Goal: Navigation & Orientation: Find specific page/section

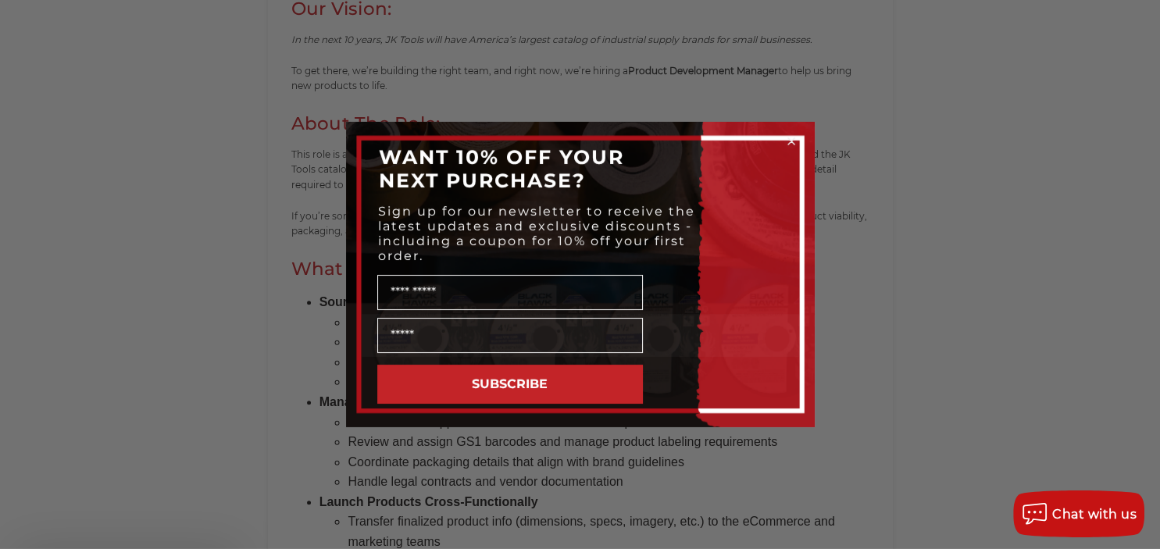
scroll to position [550, 0]
click at [788, 140] on circle "Close dialog" at bounding box center [790, 141] width 15 height 15
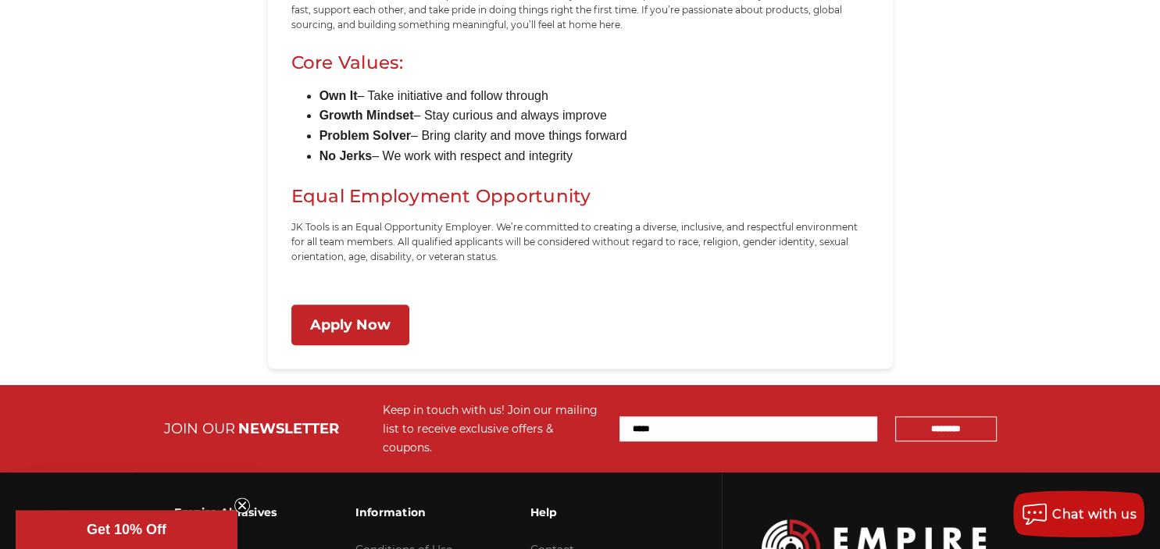
scroll to position [1512, 0]
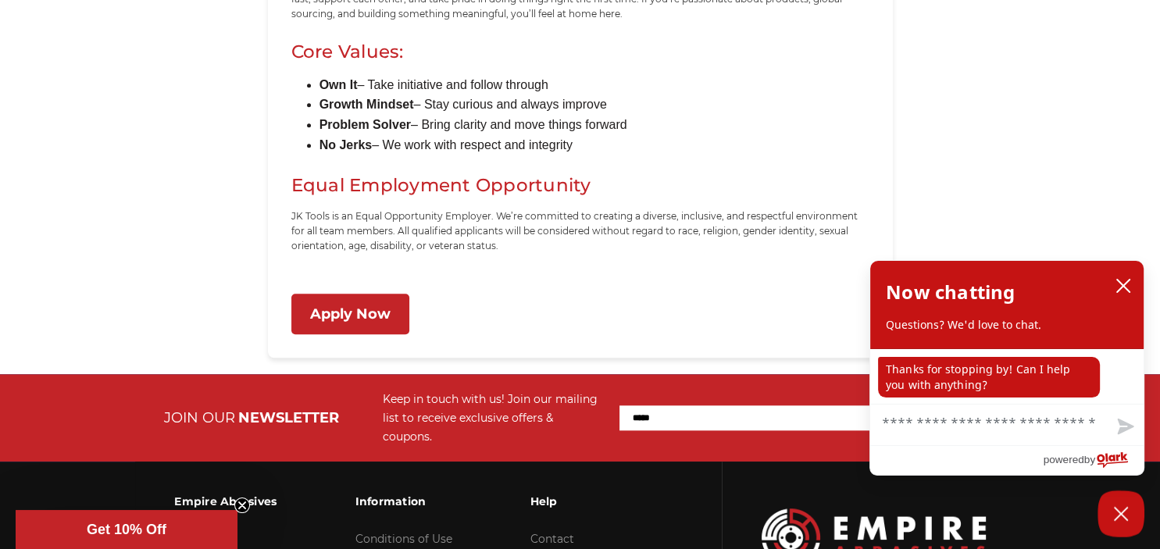
click at [362, 323] on link "Apply Now" at bounding box center [350, 314] width 118 height 41
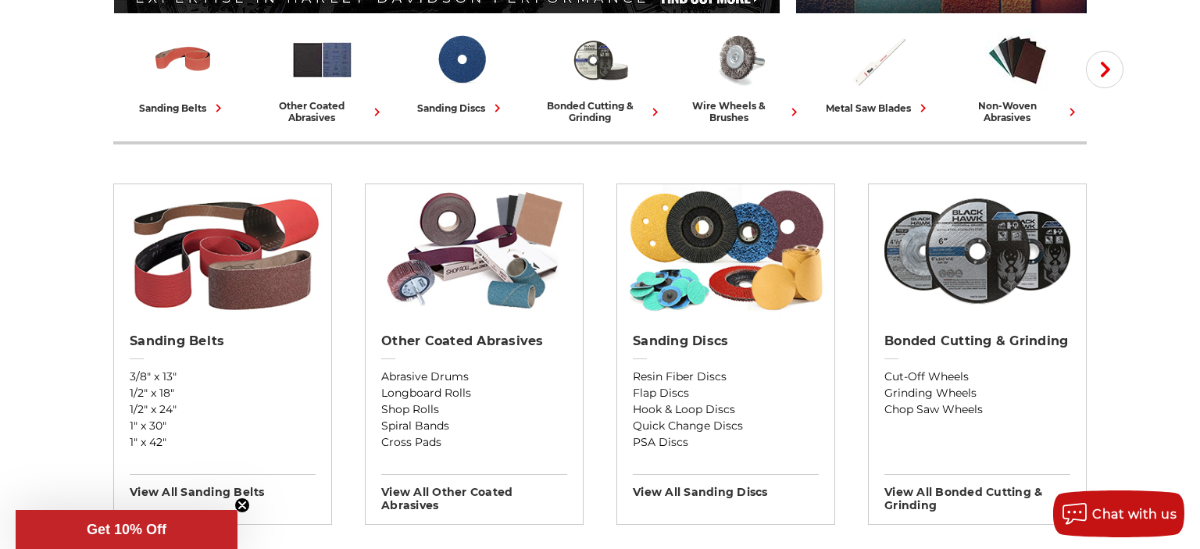
scroll to position [275, 0]
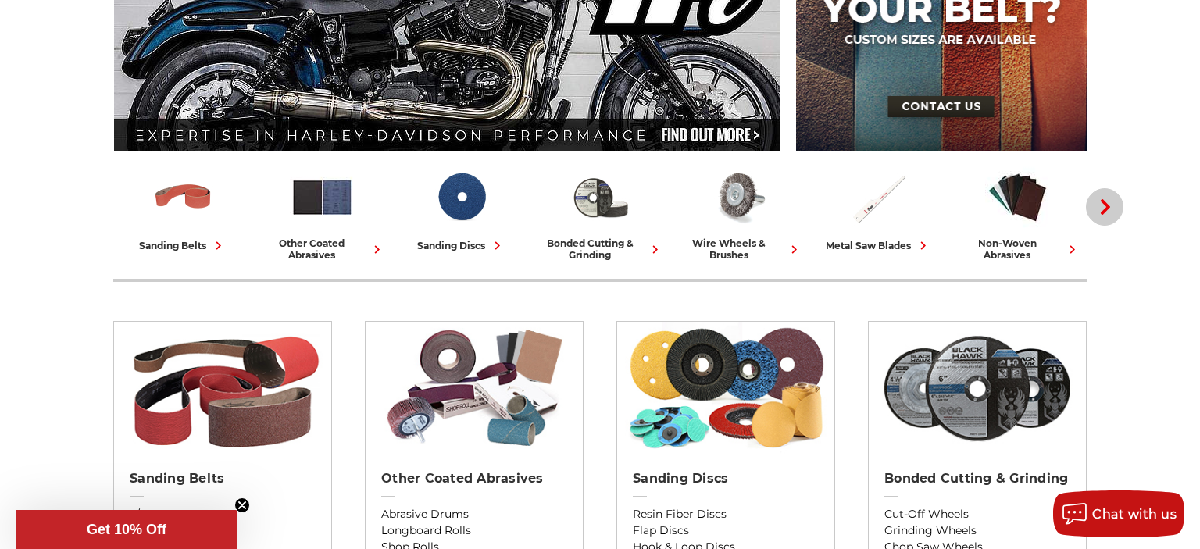
click at [1095, 211] on button "Next" at bounding box center [1104, 206] width 37 height 37
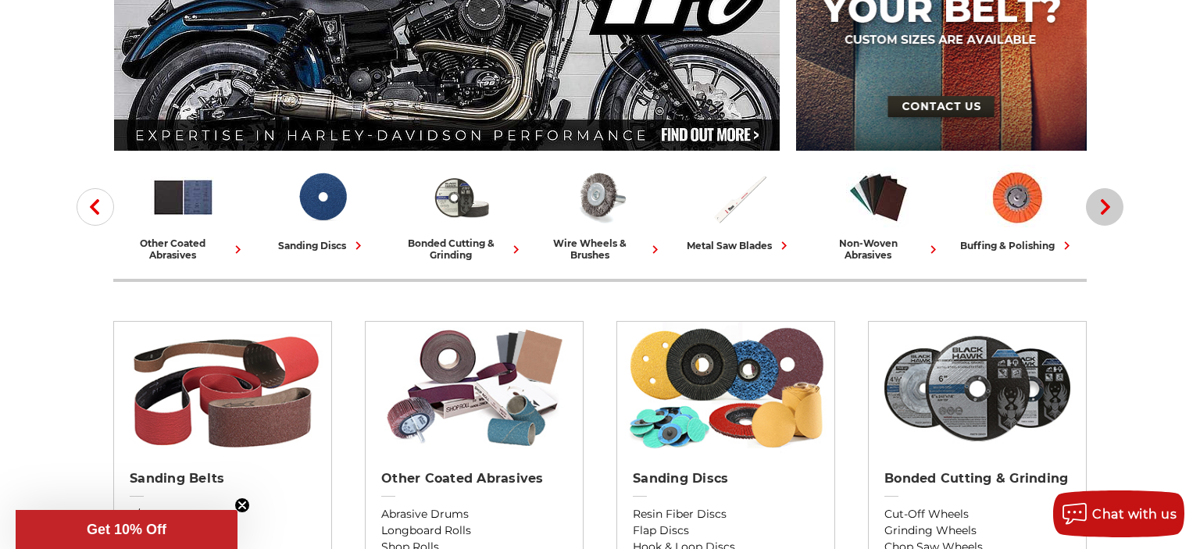
click at [1096, 210] on span "button" at bounding box center [1104, 207] width 18 height 16
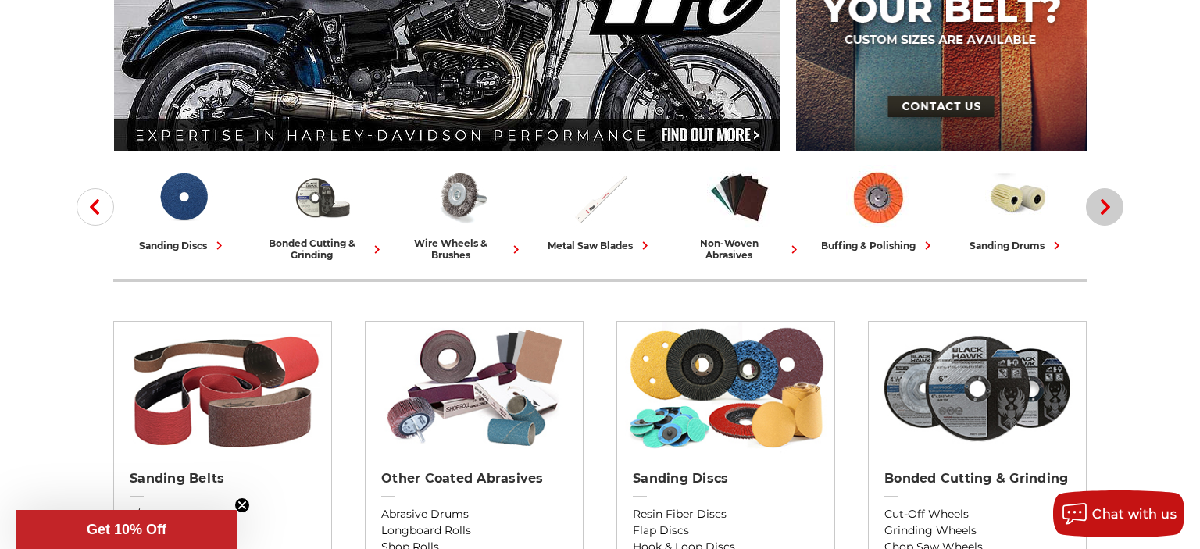
click at [1099, 209] on icon "button" at bounding box center [1105, 207] width 16 height 16
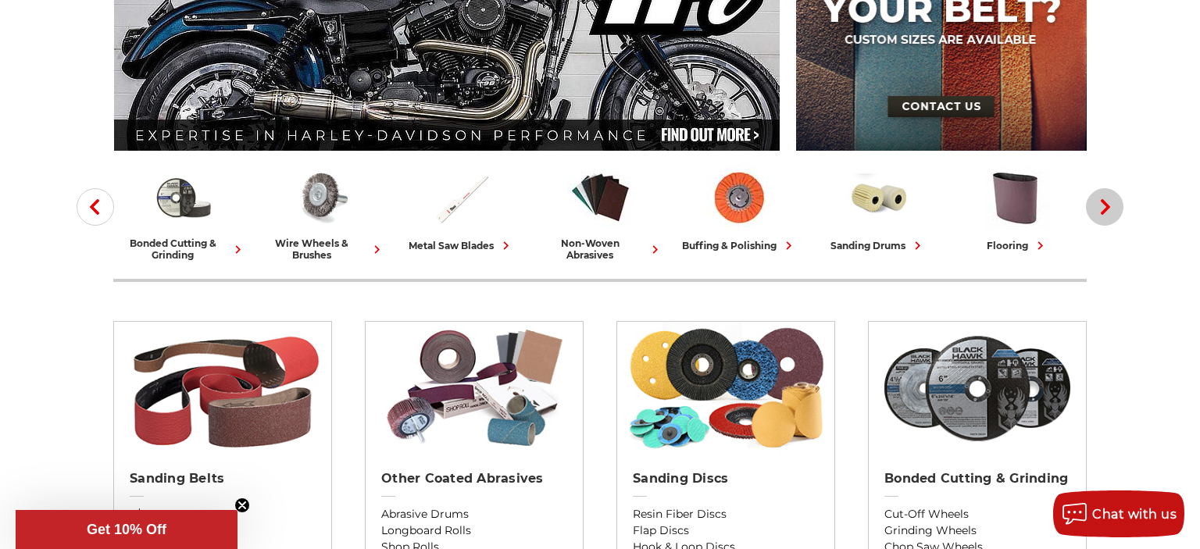
click at [1099, 209] on icon "button" at bounding box center [1105, 207] width 16 height 16
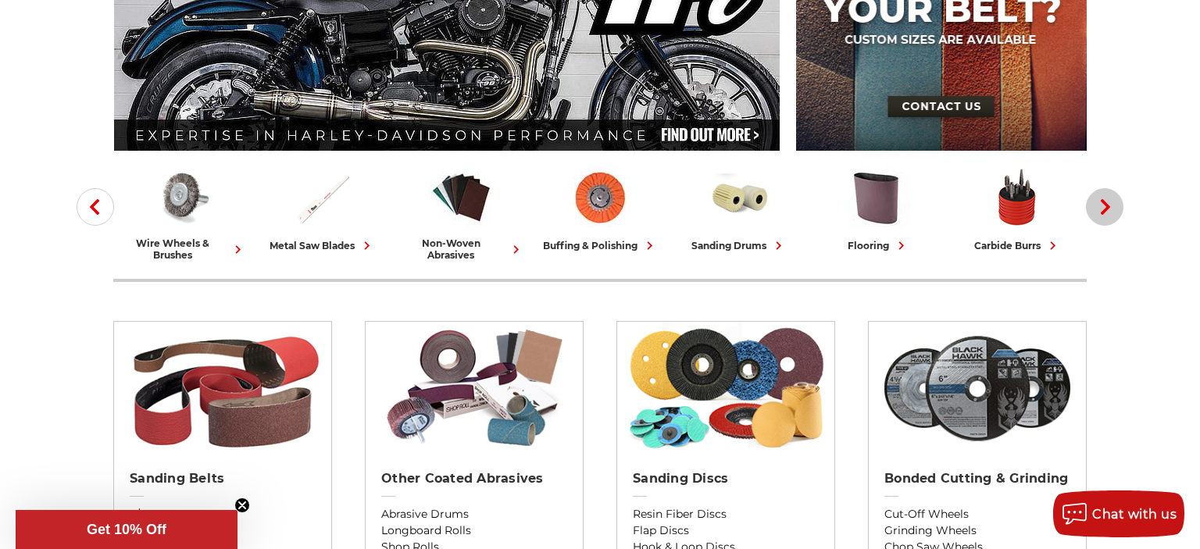
click at [1099, 209] on icon "button" at bounding box center [1105, 207] width 16 height 16
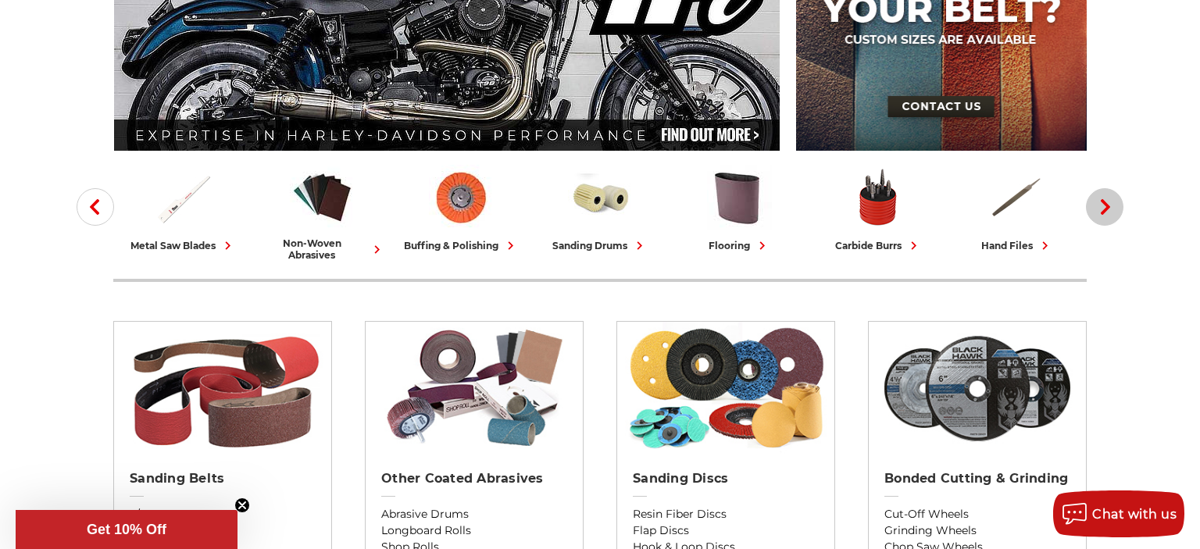
click at [1099, 209] on icon "button" at bounding box center [1105, 207] width 16 height 16
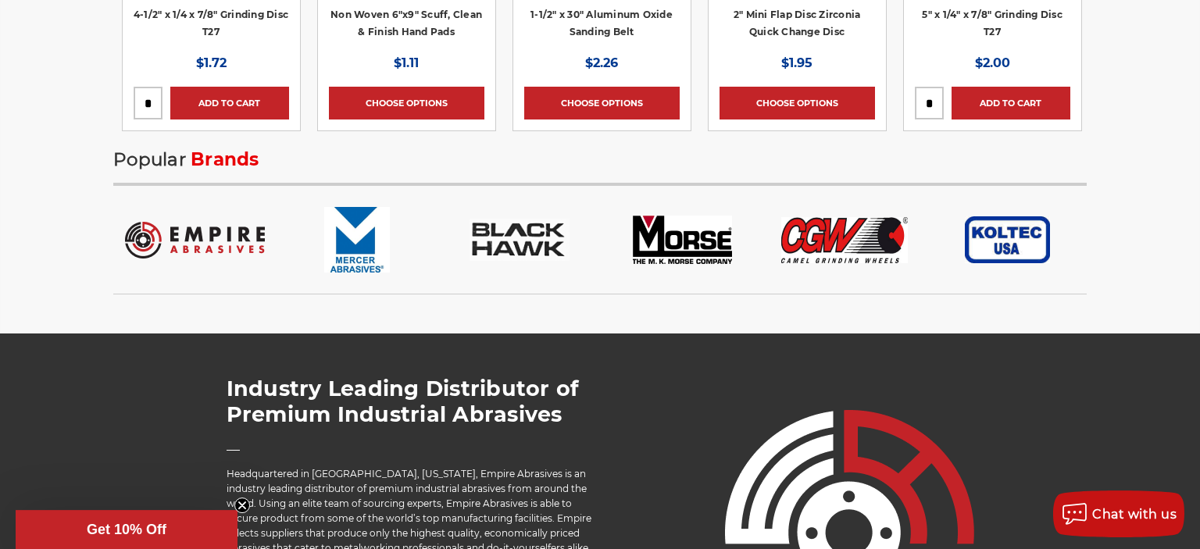
scroll to position [2749, 0]
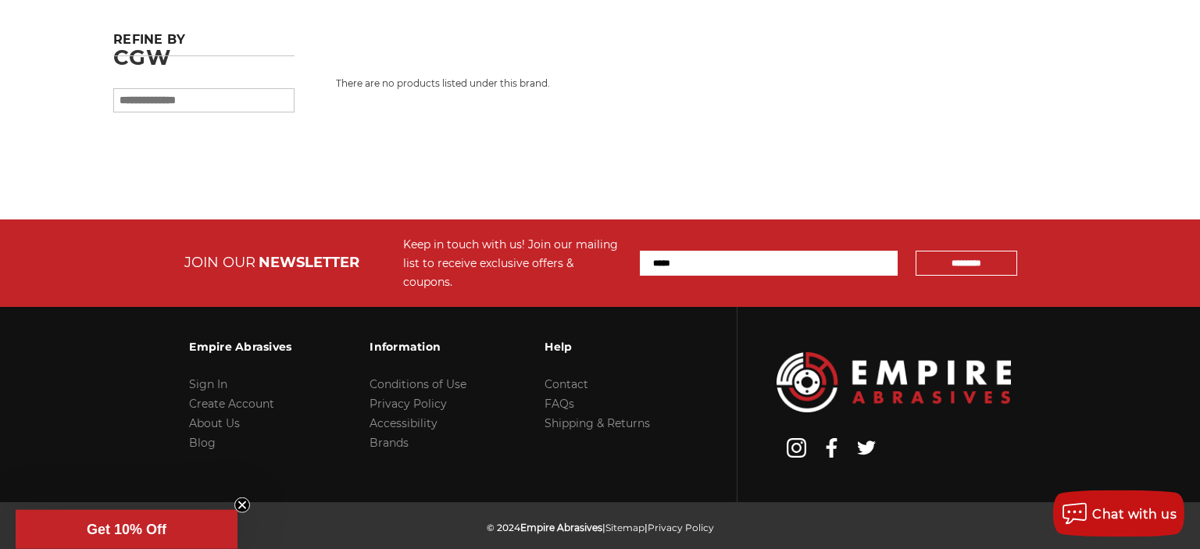
scroll to position [239, 0]
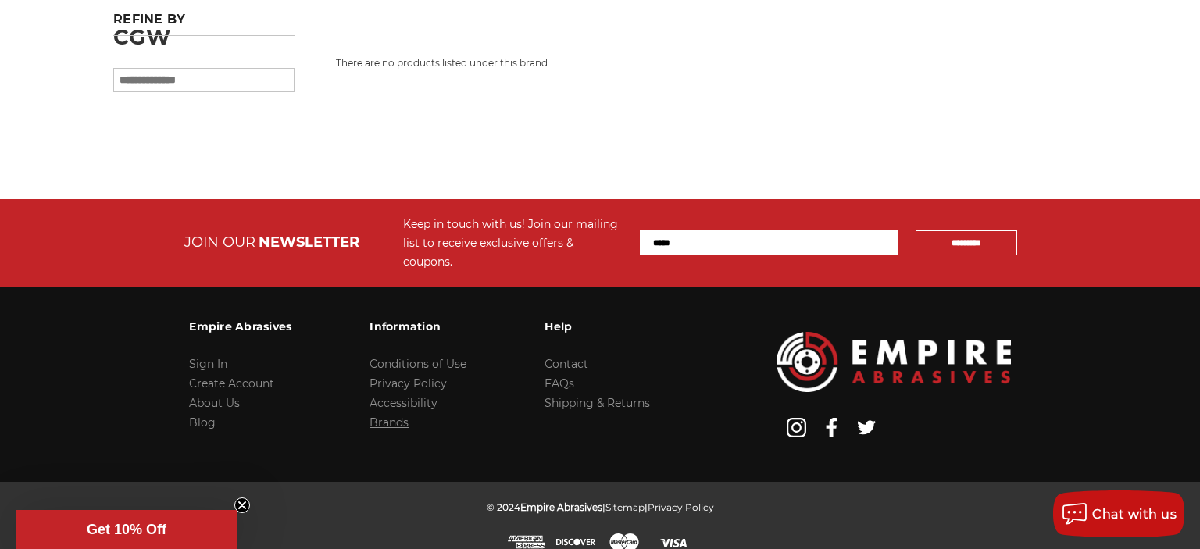
click at [378, 415] on link "Brands" at bounding box center [388, 422] width 39 height 14
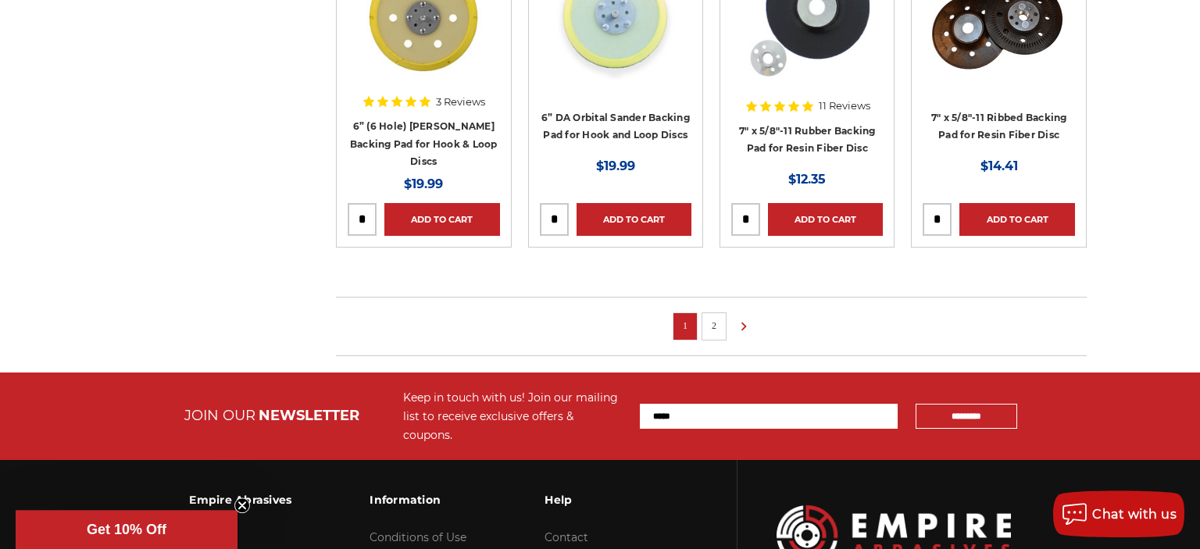
scroll to position [1100, 0]
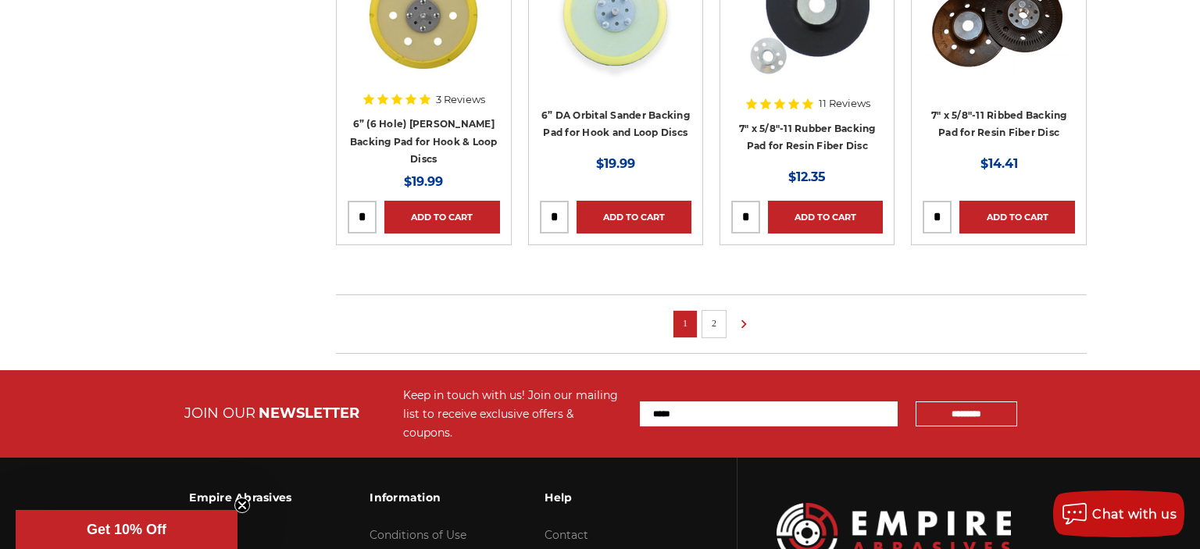
click at [715, 330] on li "2" at bounding box center [713, 324] width 25 height 28
click at [714, 326] on link "2" at bounding box center [714, 323] width 16 height 17
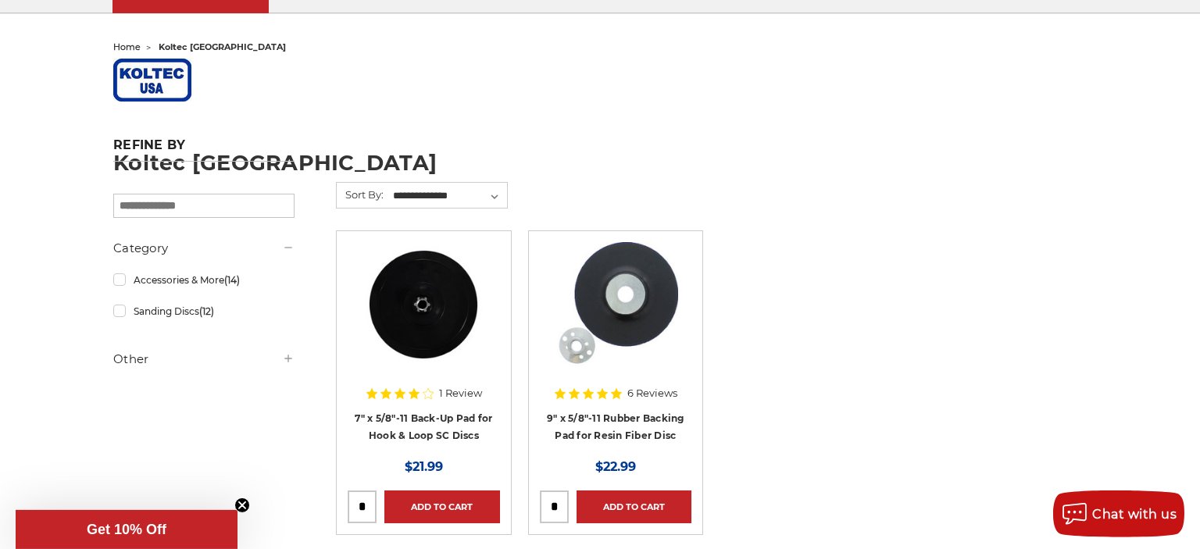
scroll to position [137, 0]
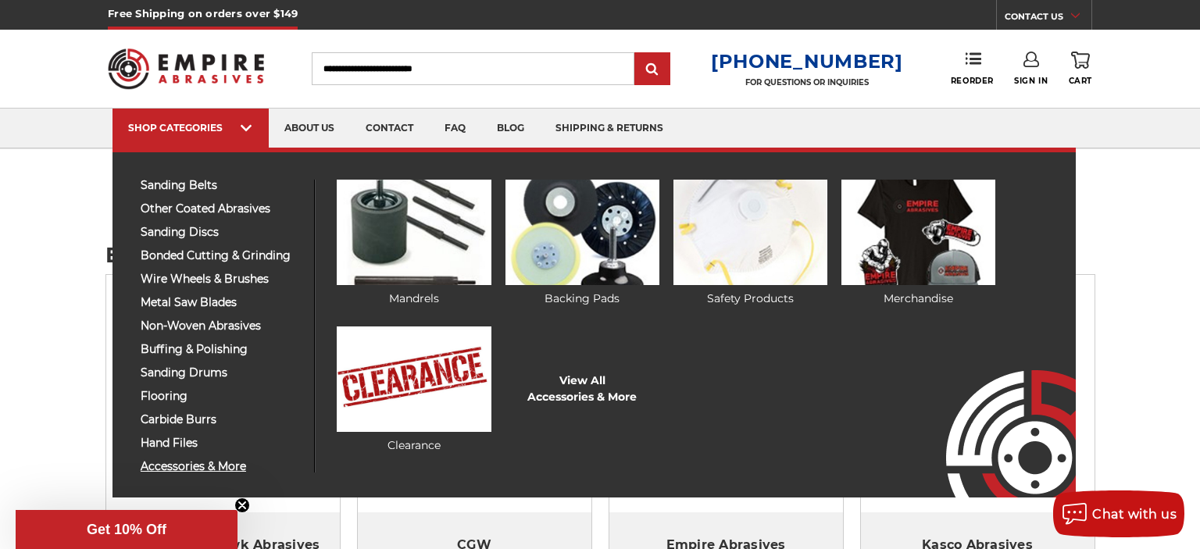
click at [194, 462] on span "accessories & more" at bounding box center [222, 467] width 162 height 12
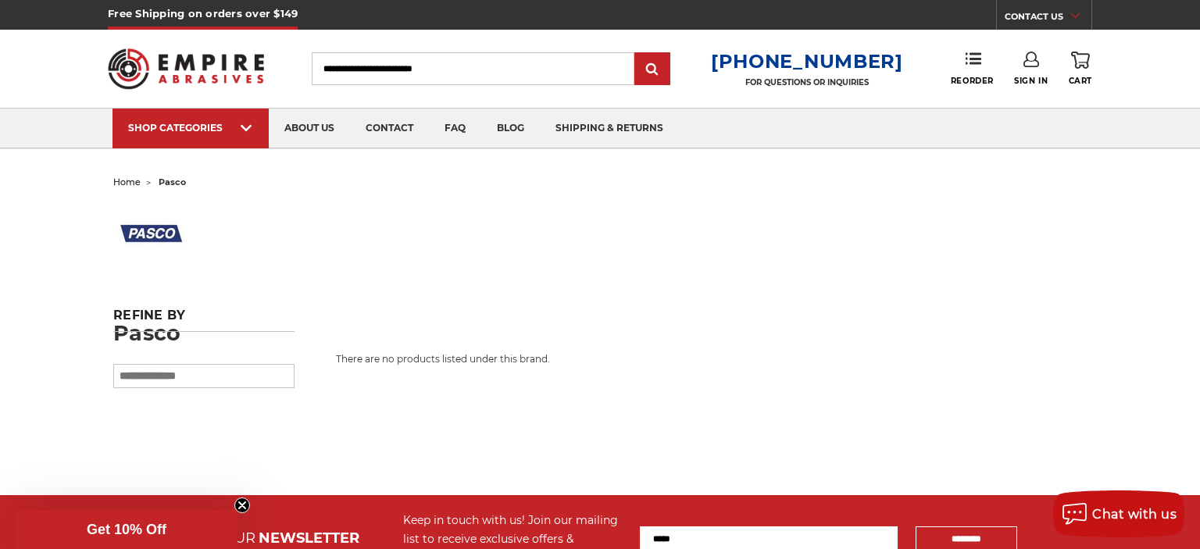
click at [155, 229] on img at bounding box center [152, 233] width 78 height 78
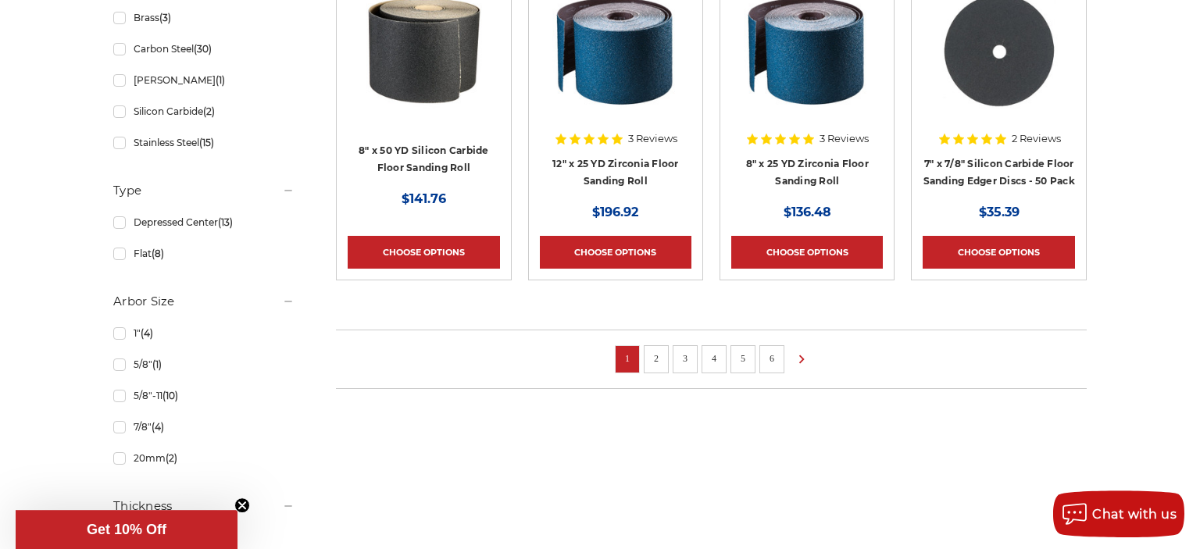
scroll to position [1100, 0]
click at [653, 364] on li "2" at bounding box center [656, 359] width 25 height 28
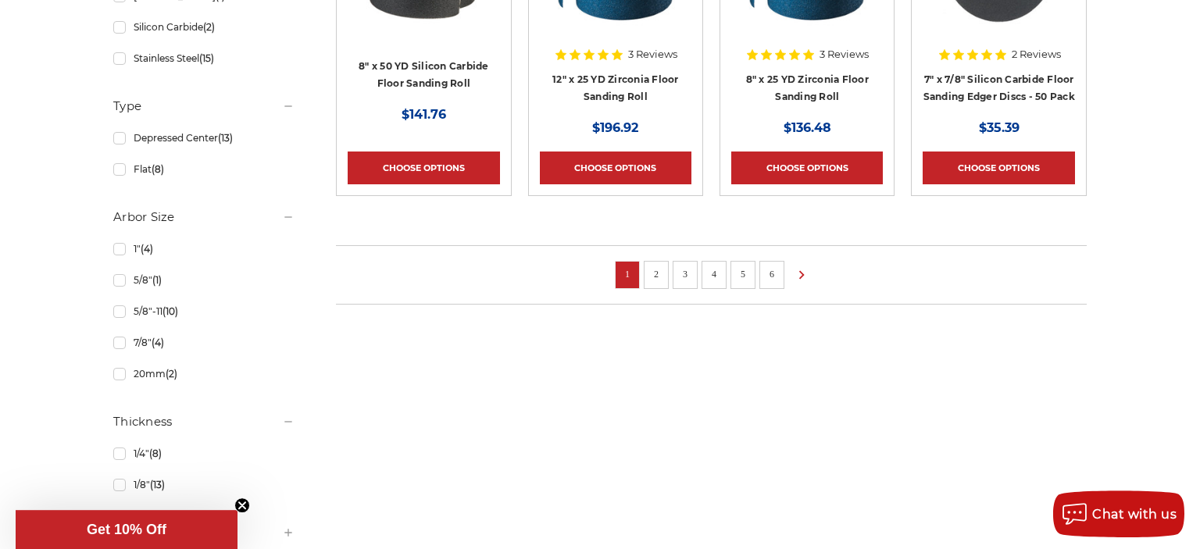
scroll to position [1237, 0]
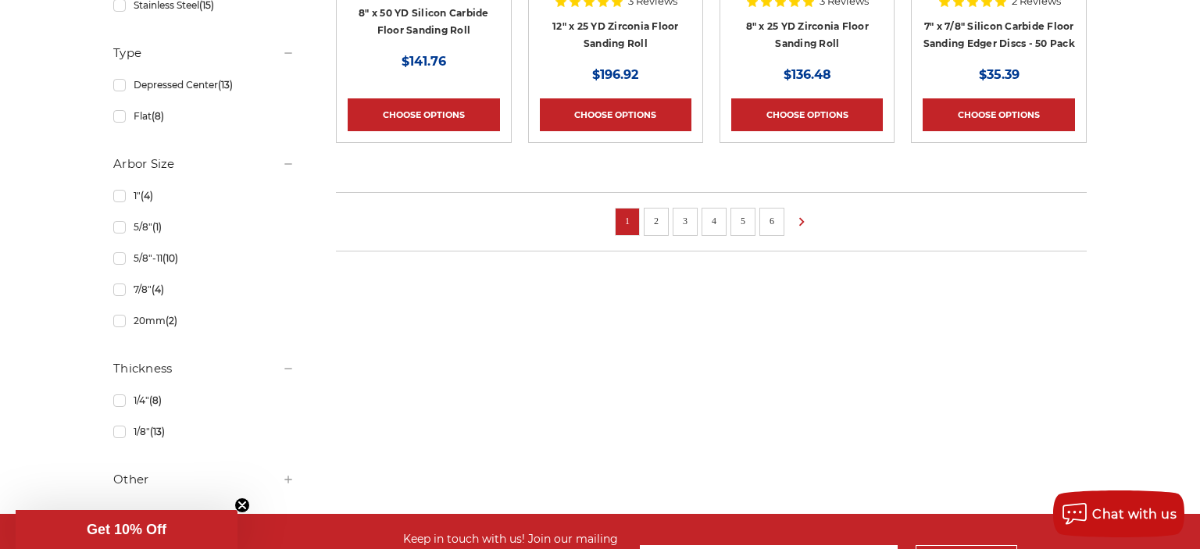
click at [658, 216] on link "2" at bounding box center [656, 220] width 16 height 17
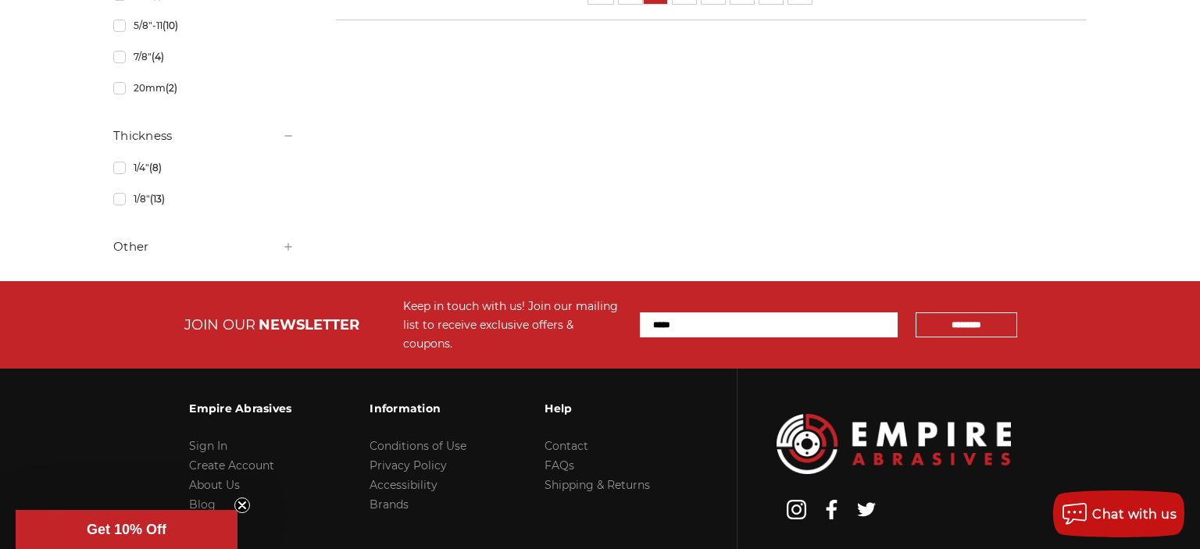
scroll to position [1278, 0]
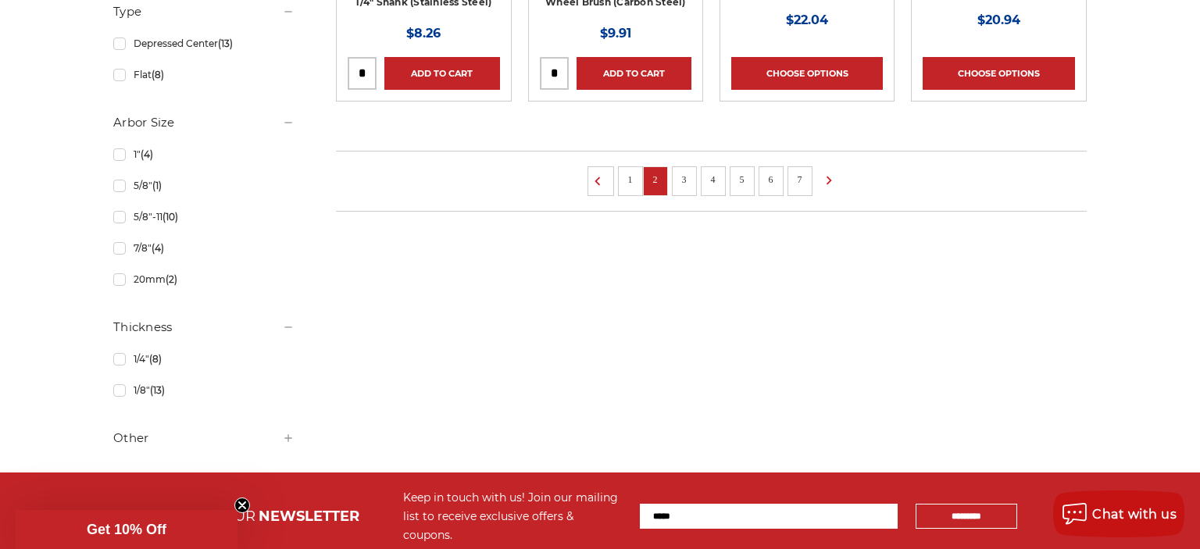
click at [689, 181] on link "3" at bounding box center [684, 179] width 16 height 17
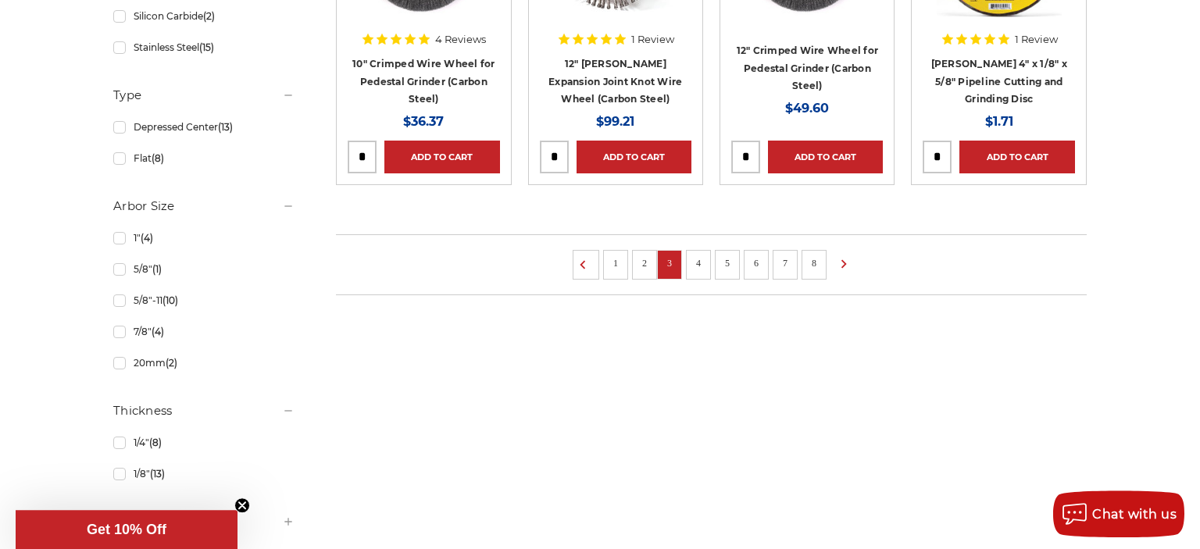
scroll to position [1237, 0]
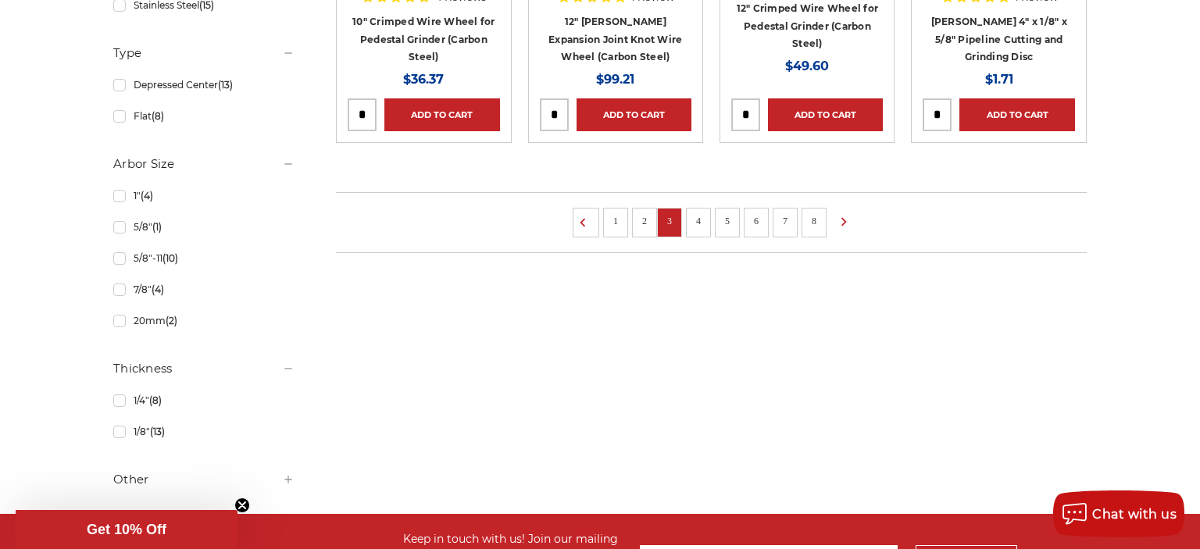
click at [698, 220] on link "4" at bounding box center [698, 220] width 16 height 17
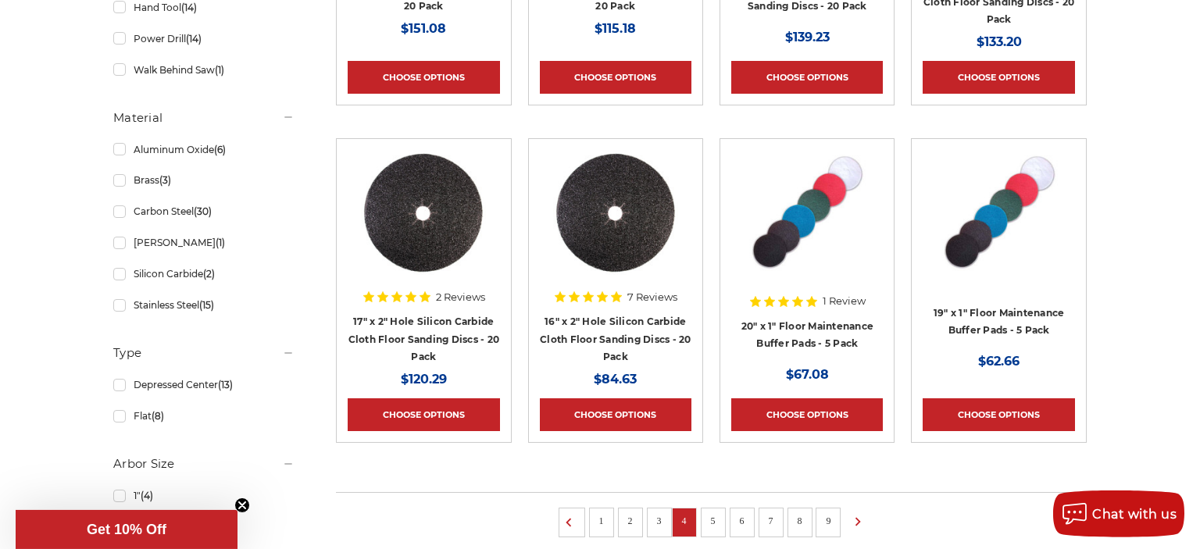
scroll to position [962, 0]
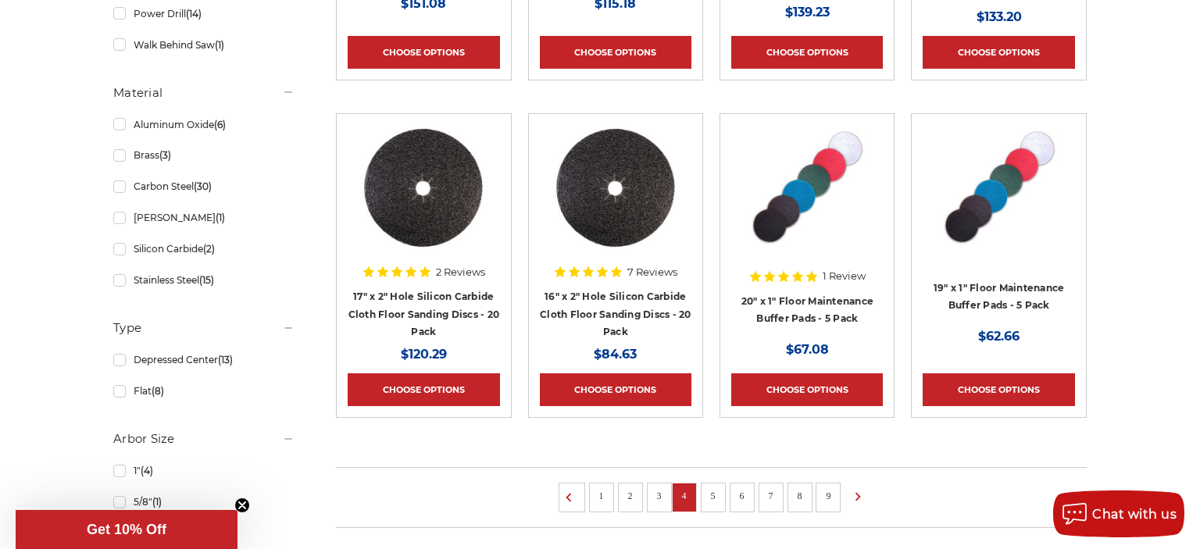
click at [716, 493] on link "5" at bounding box center [713, 495] width 16 height 17
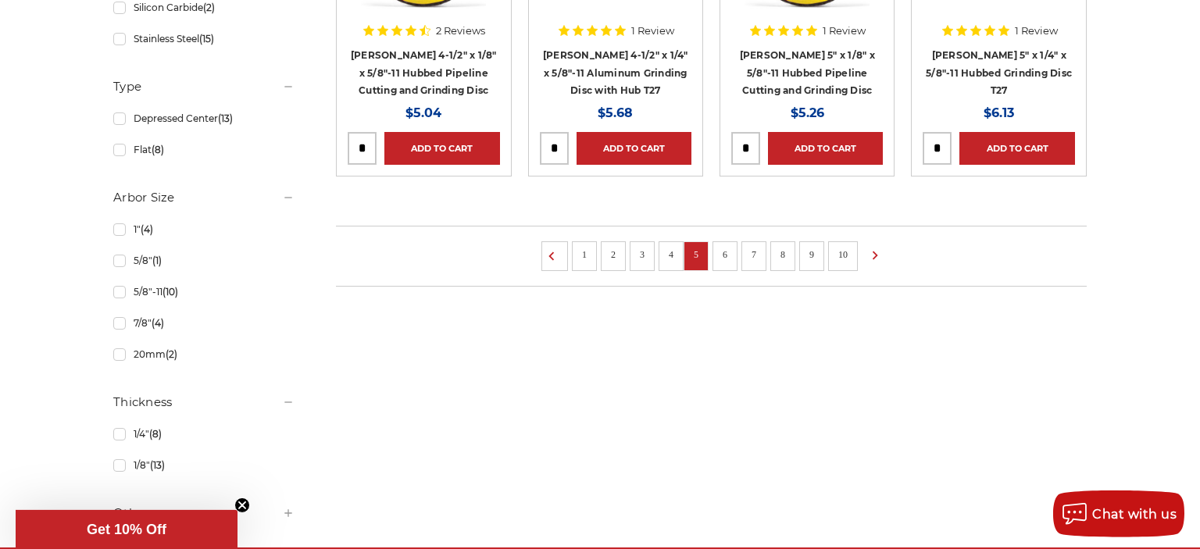
scroll to position [1237, 0]
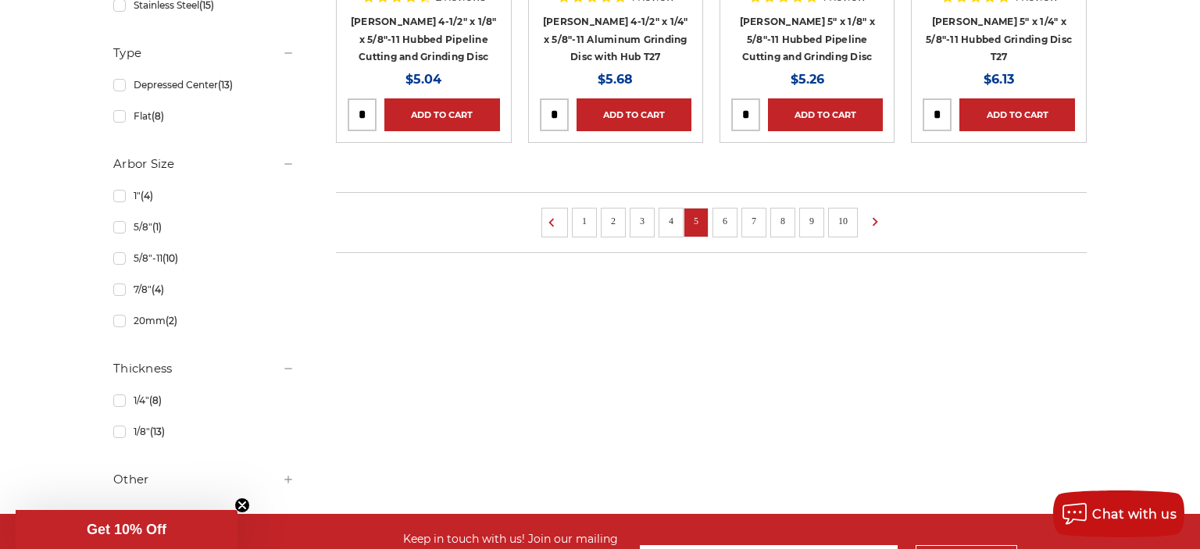
click at [722, 223] on link "6" at bounding box center [725, 220] width 16 height 17
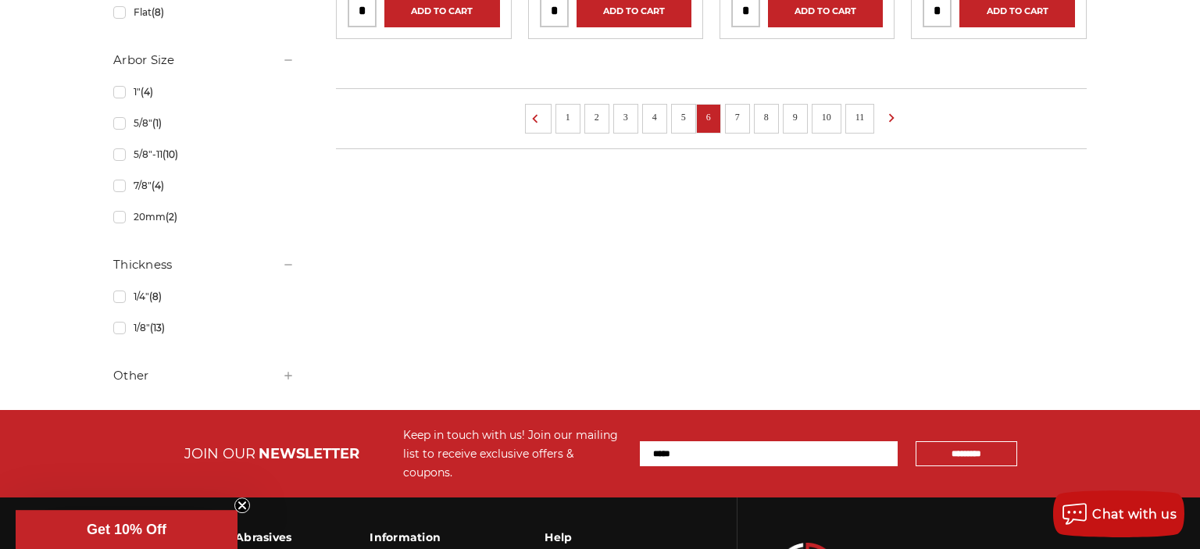
scroll to position [1375, 0]
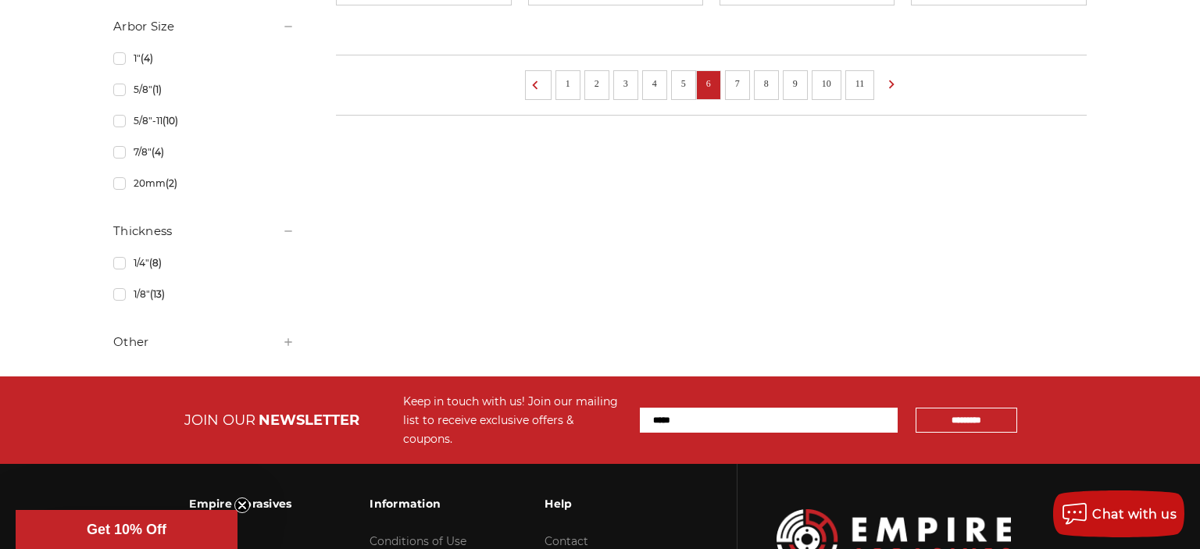
click at [742, 80] on link "7" at bounding box center [737, 83] width 16 height 17
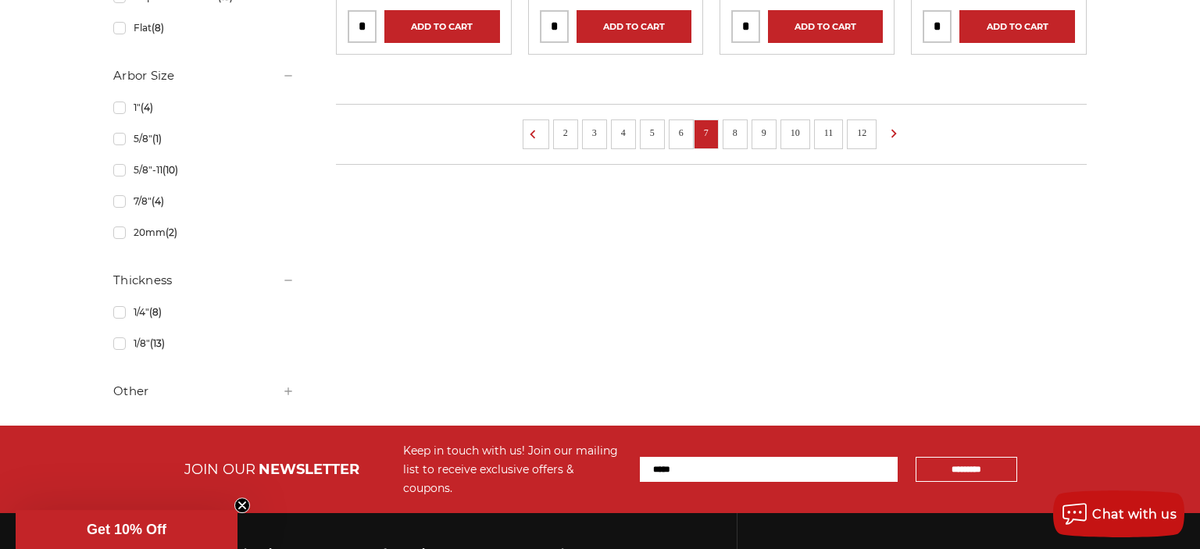
scroll to position [1375, 0]
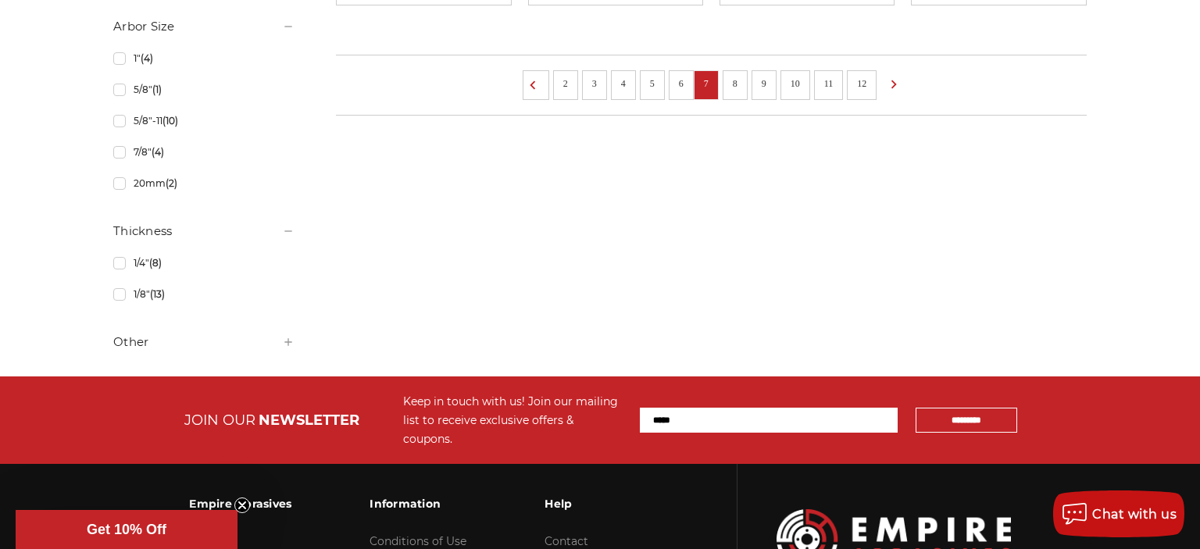
click at [735, 80] on link "8" at bounding box center [735, 83] width 16 height 17
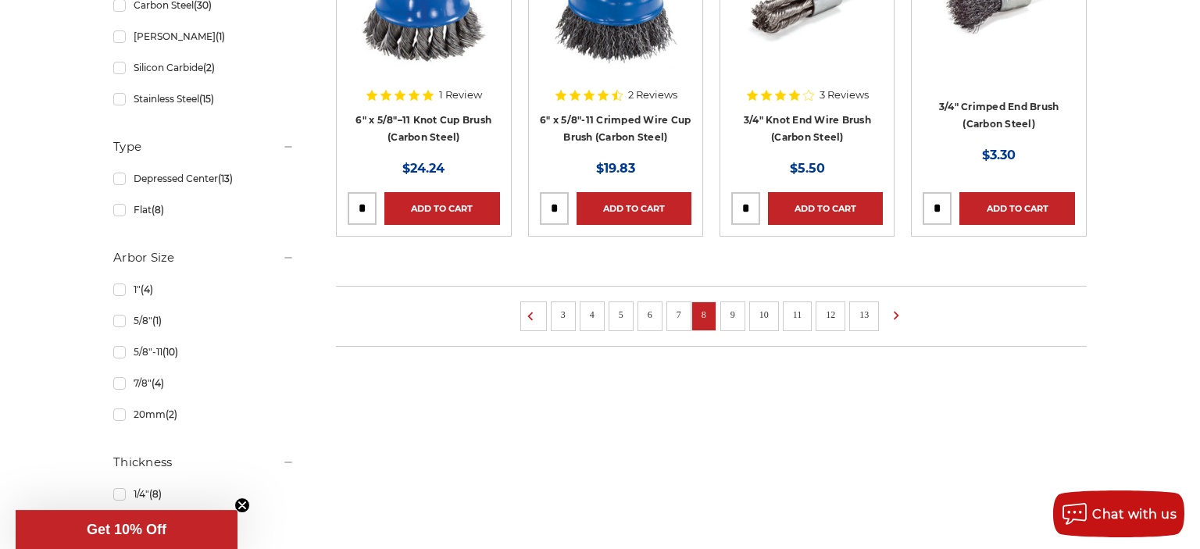
scroll to position [1375, 0]
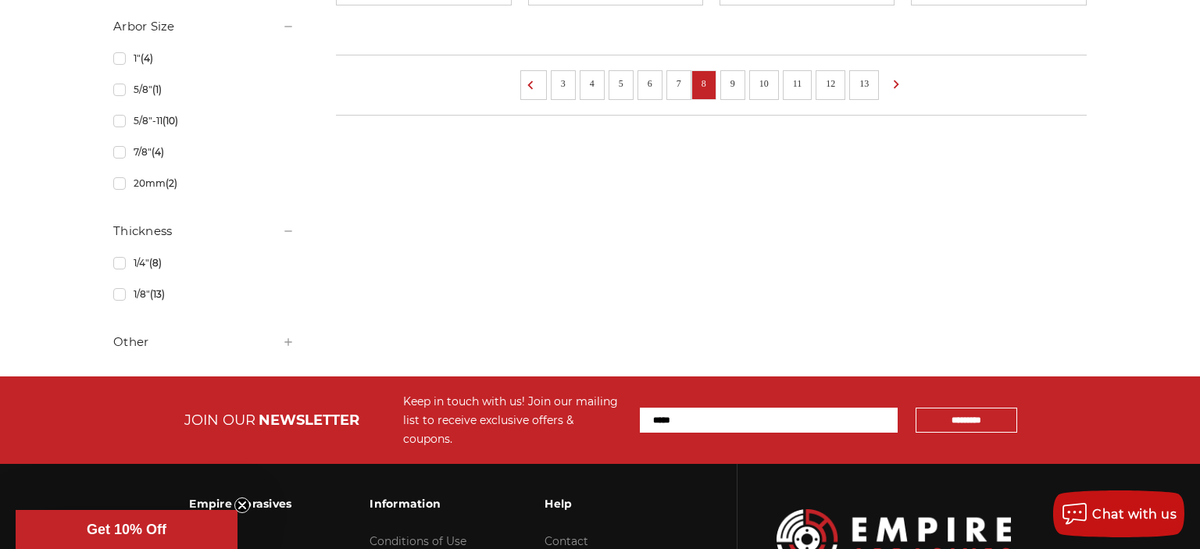
click at [736, 83] on link "9" at bounding box center [733, 83] width 16 height 17
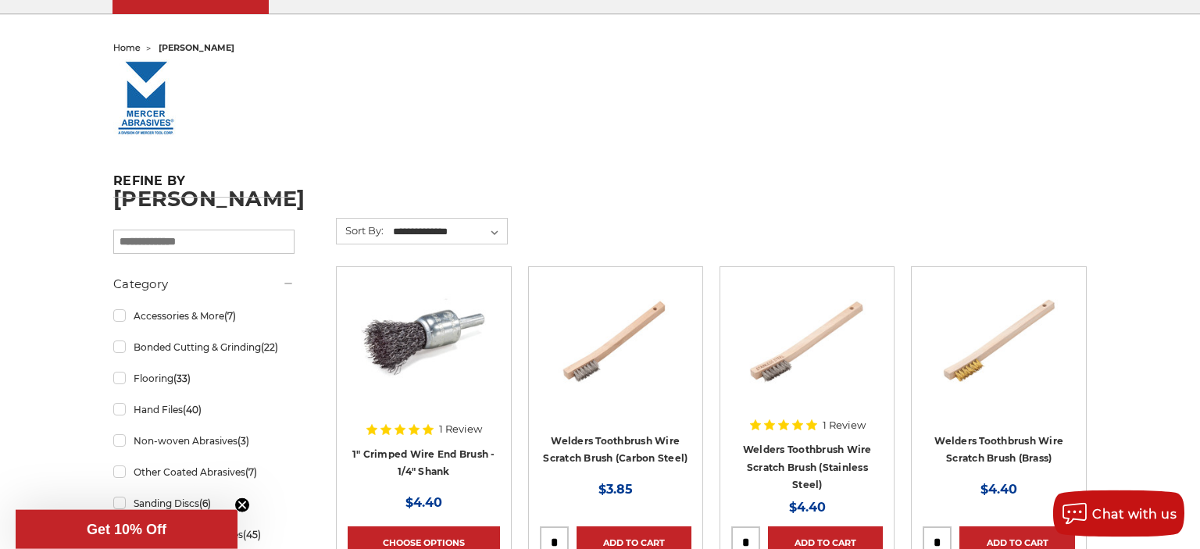
scroll to position [137, 0]
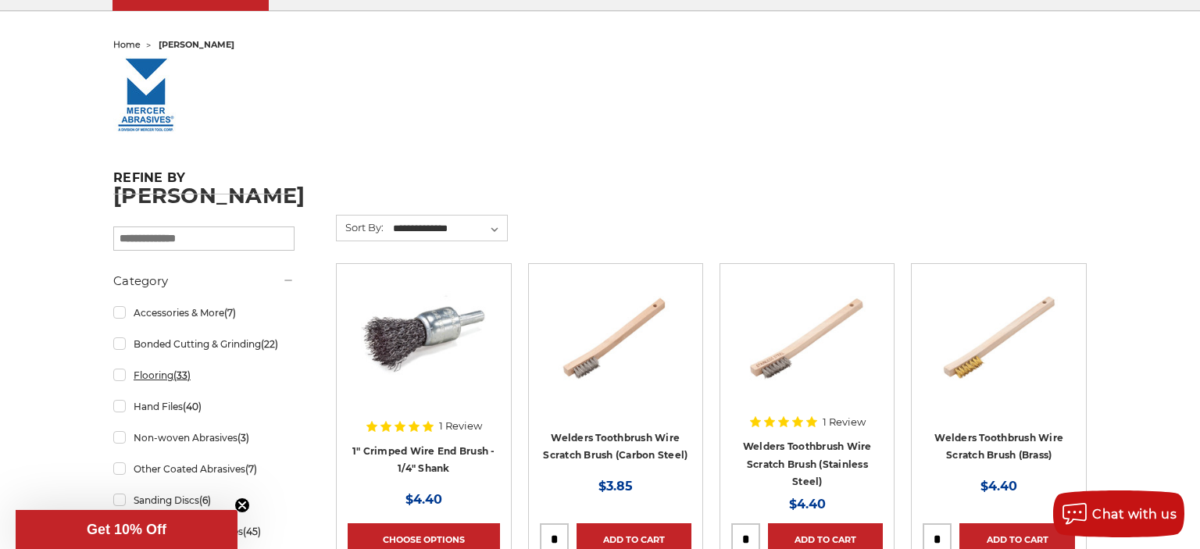
click at [126, 373] on link "Flooring (33)" at bounding box center [203, 375] width 181 height 27
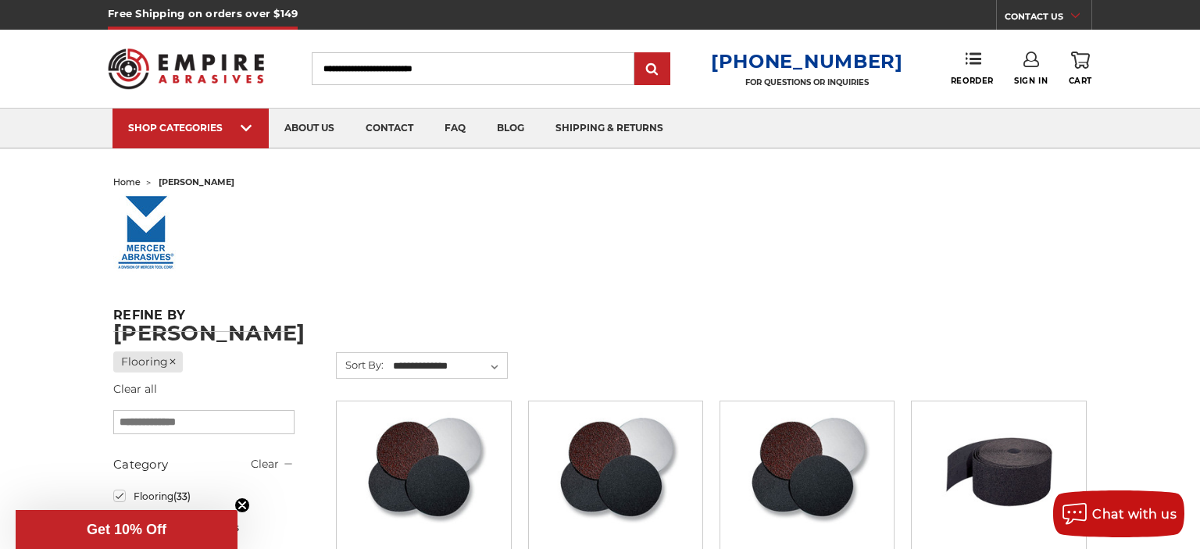
click at [120, 410] on input "search" at bounding box center [203, 422] width 181 height 24
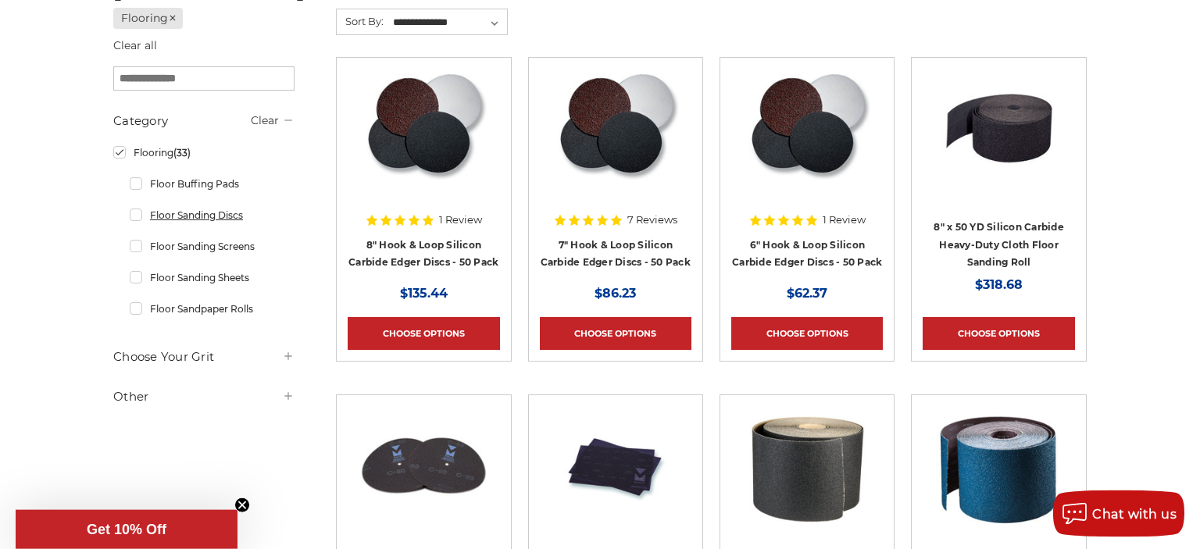
scroll to position [341, 0]
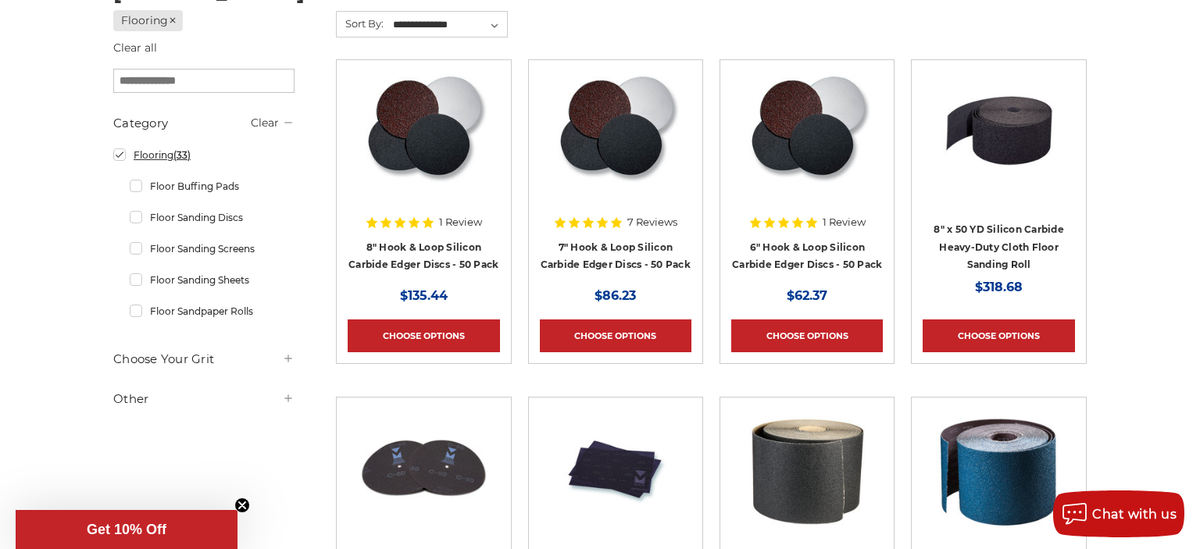
click at [120, 152] on link "Flooring (33)" at bounding box center [203, 154] width 181 height 27
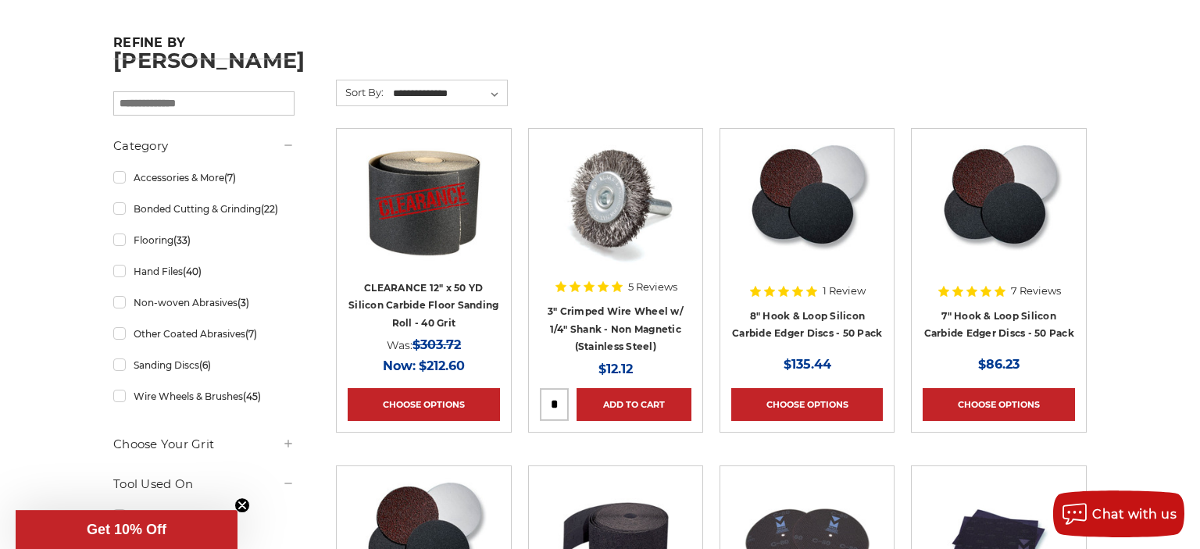
scroll to position [275, 0]
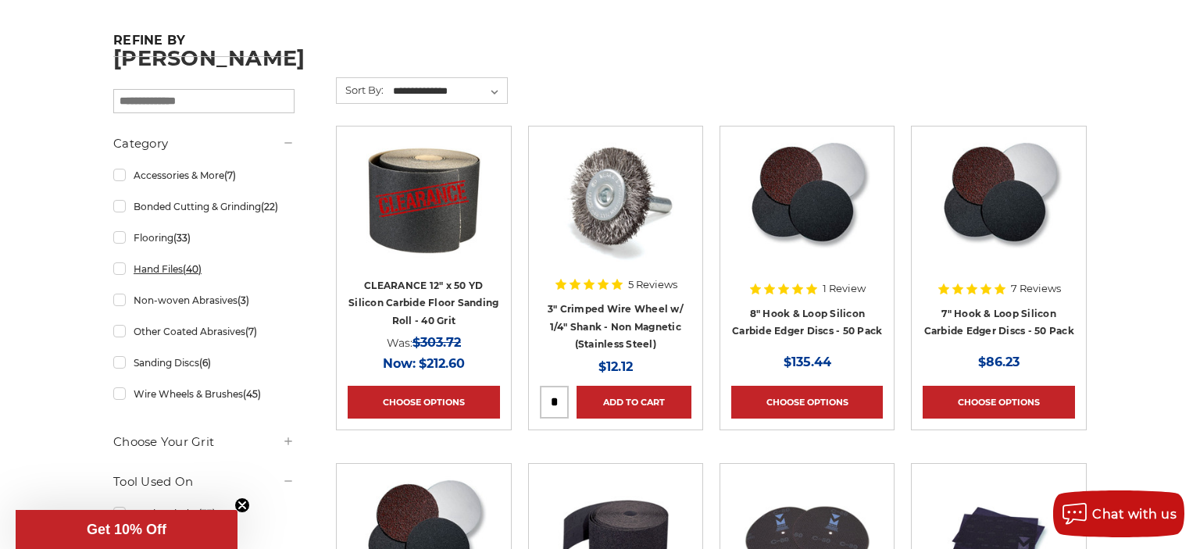
click at [117, 268] on link "Hand Files (40)" at bounding box center [203, 268] width 181 height 27
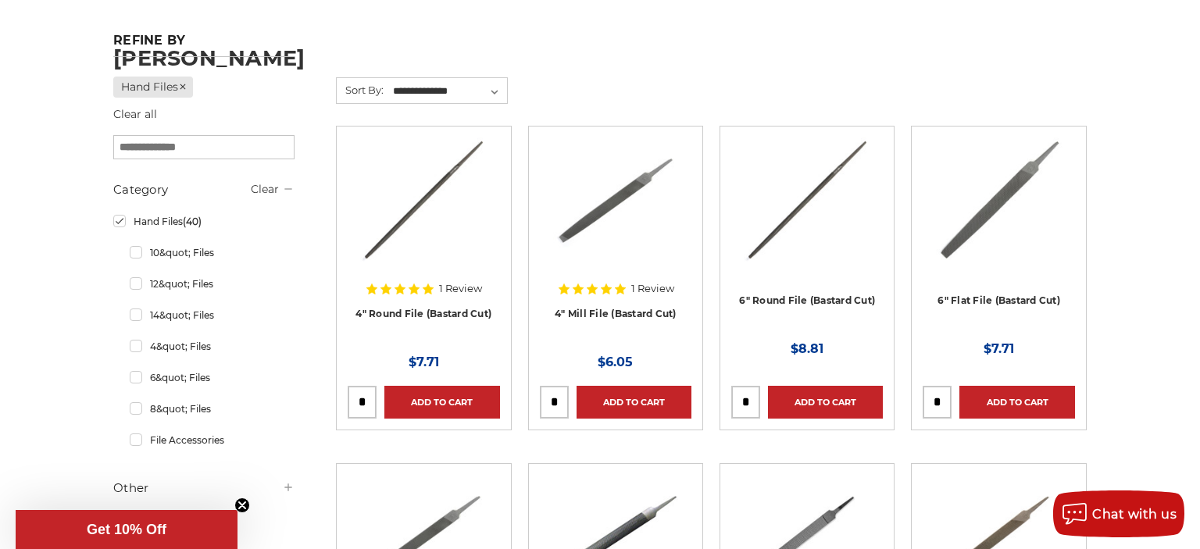
scroll to position [137, 0]
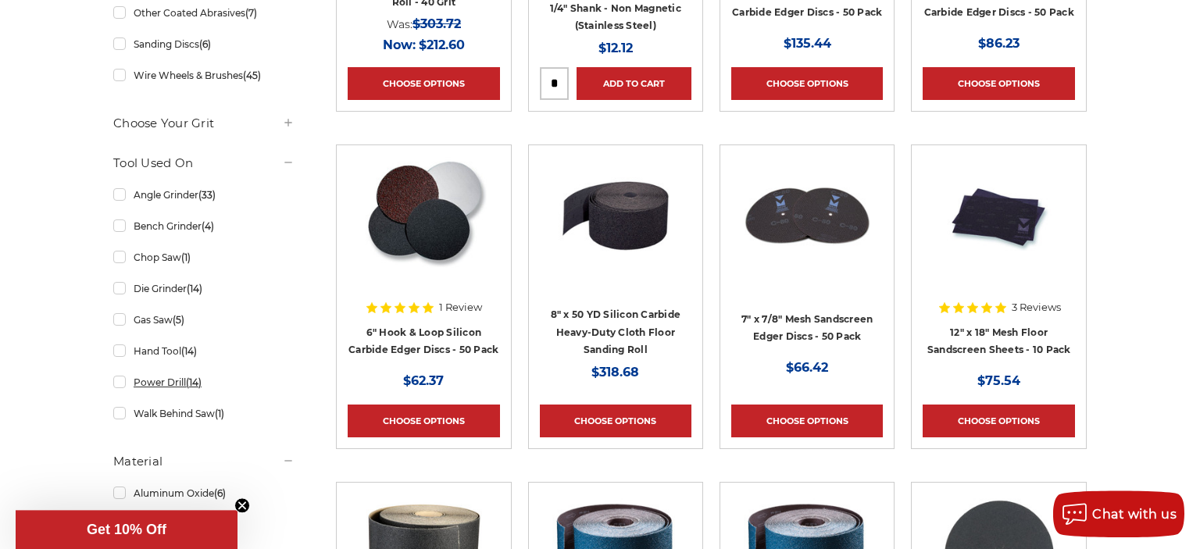
scroll to position [687, 0]
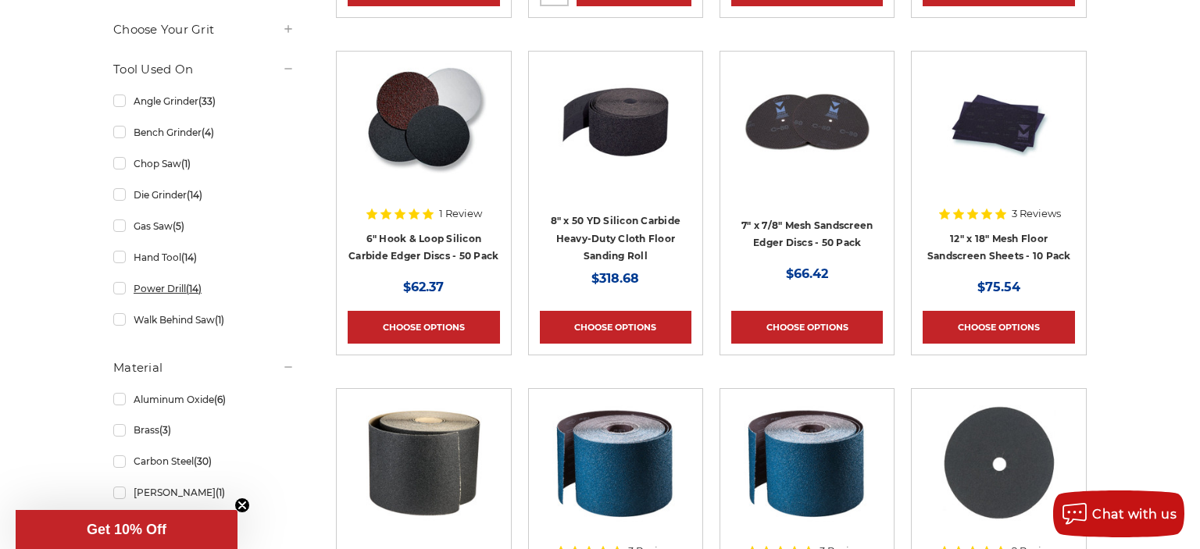
click at [118, 288] on link "Power Drill (14)" at bounding box center [203, 288] width 181 height 27
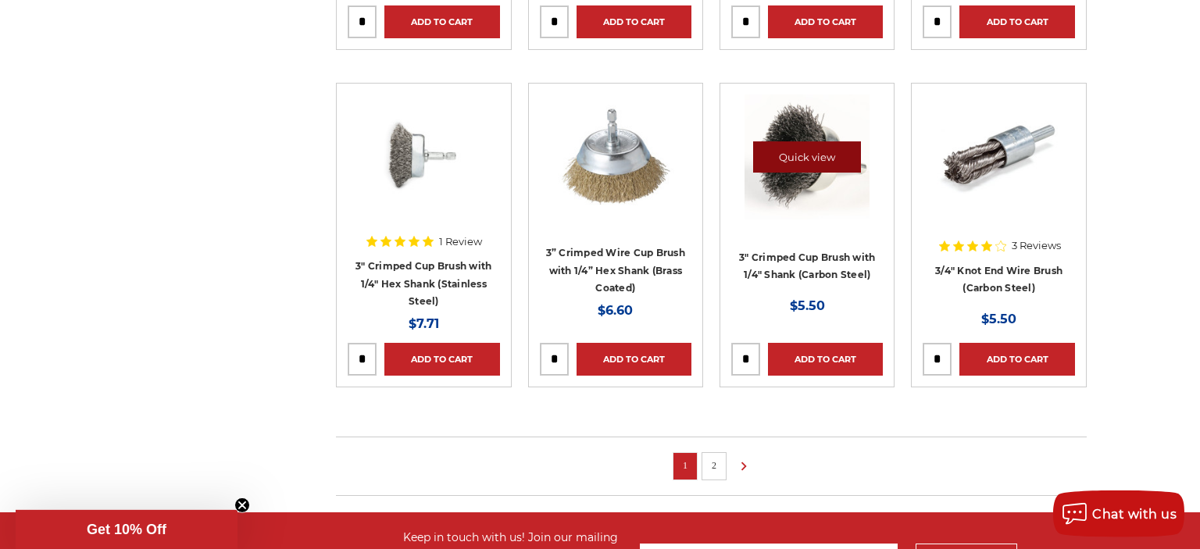
scroll to position [1303, 0]
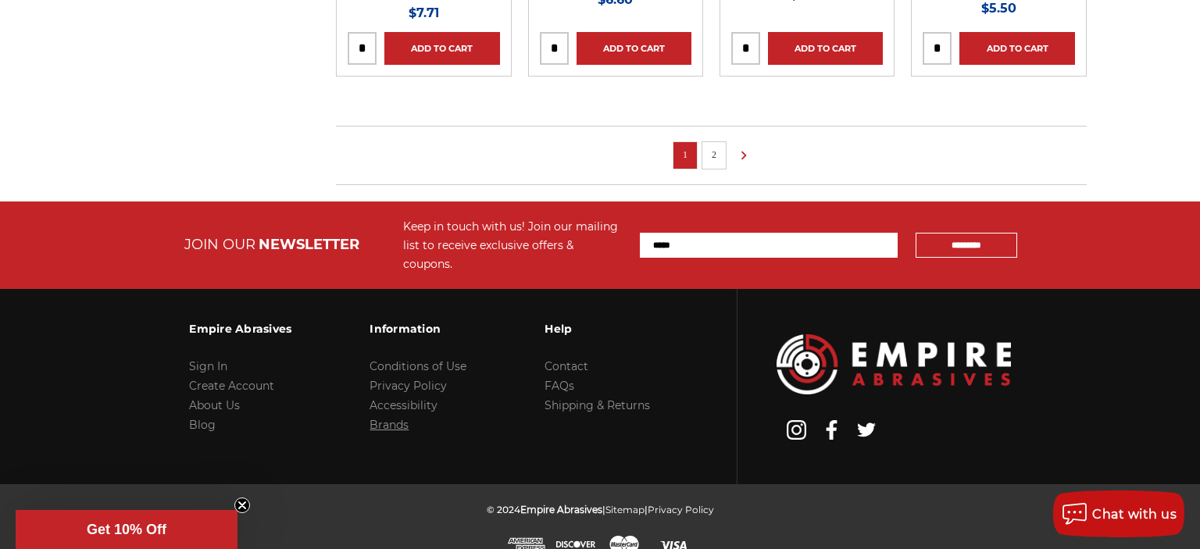
click at [398, 418] on link "Brands" at bounding box center [388, 425] width 39 height 14
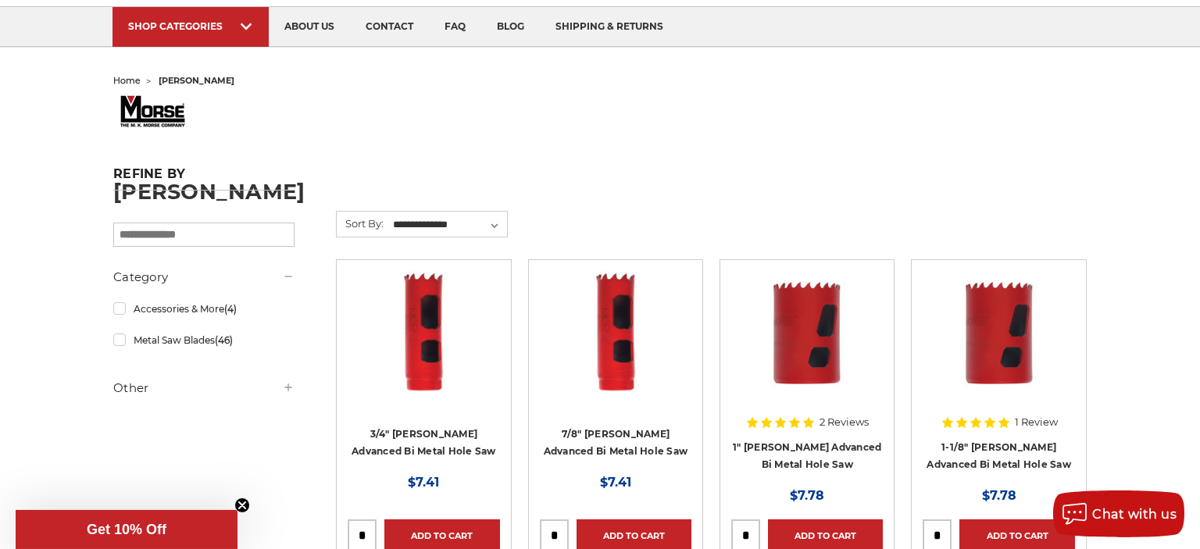
scroll to position [137, 0]
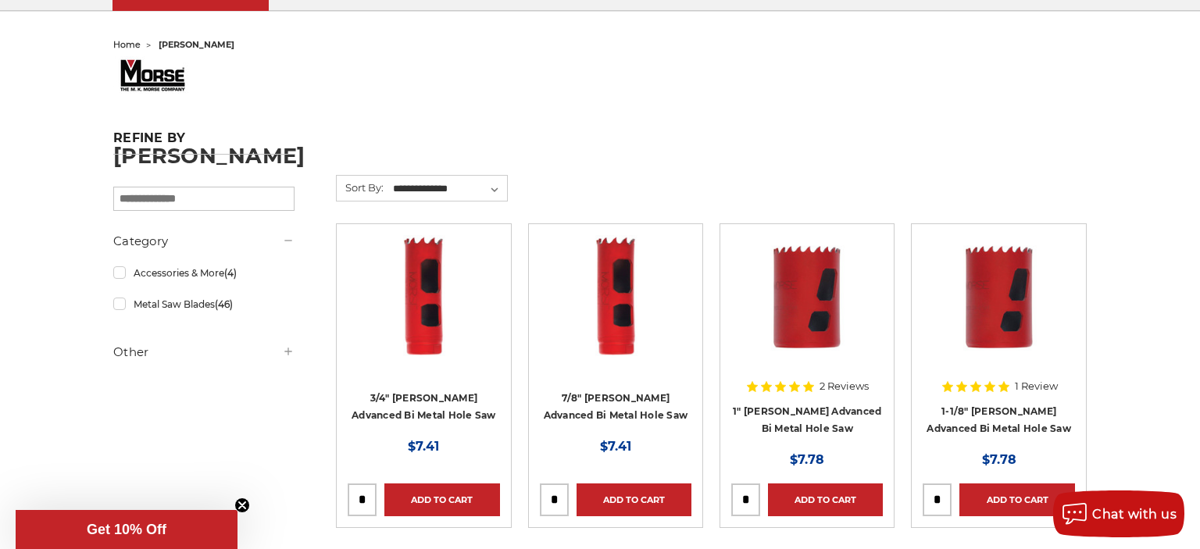
click at [280, 349] on h5 "Other" at bounding box center [203, 352] width 181 height 19
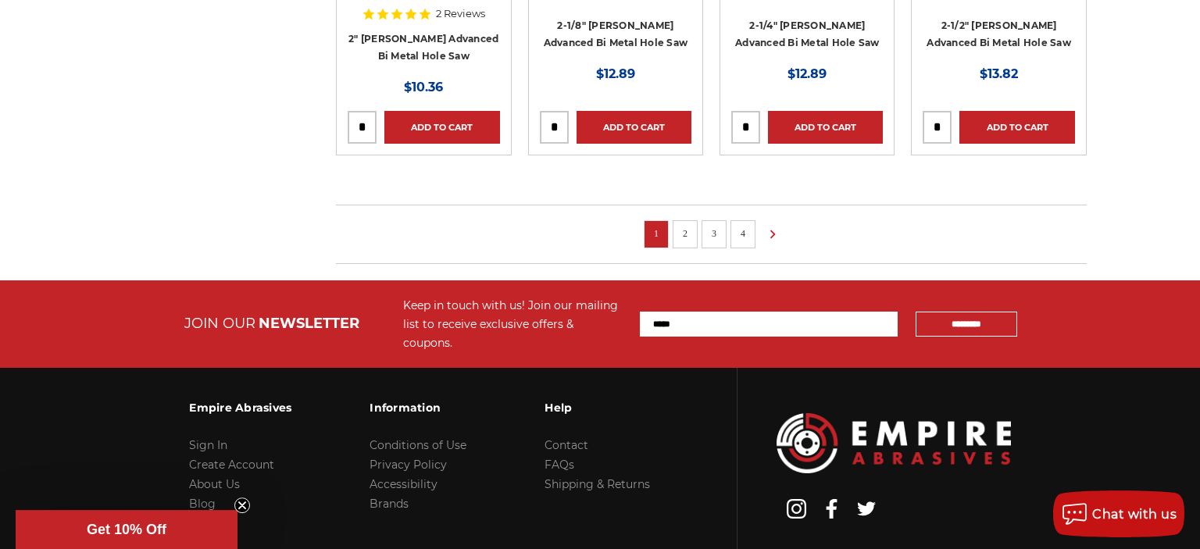
scroll to position [1237, 0]
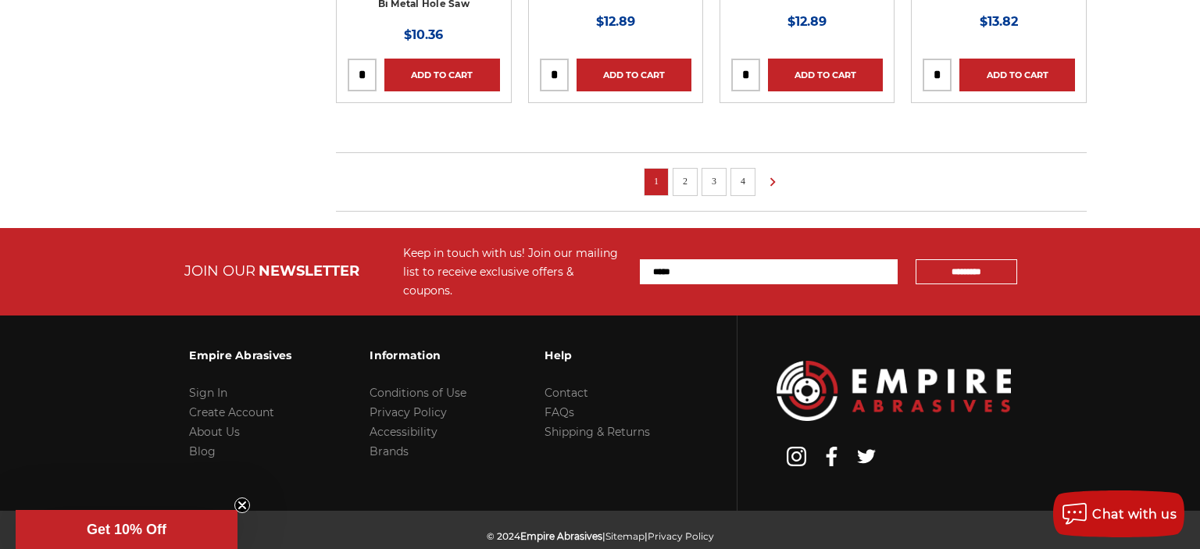
click at [683, 183] on link "2" at bounding box center [685, 181] width 16 height 17
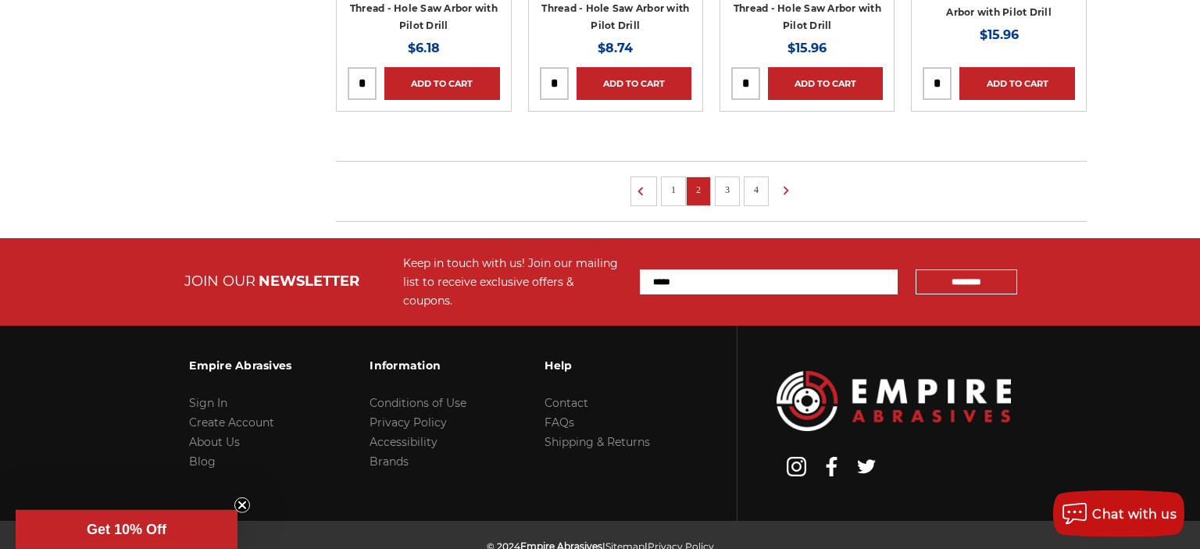
scroll to position [1237, 0]
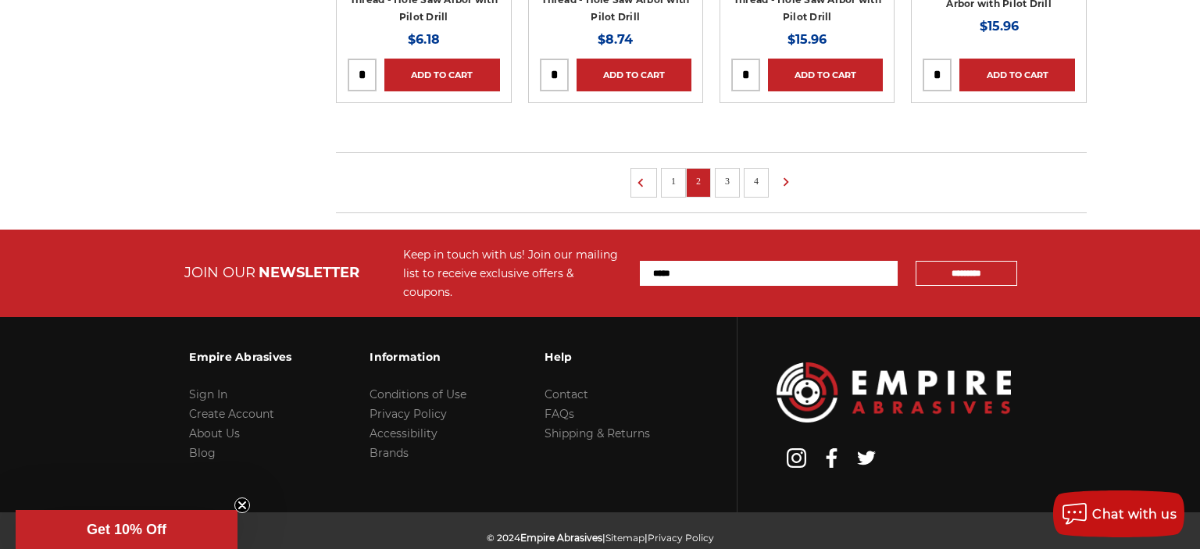
click at [727, 177] on link "3" at bounding box center [727, 181] width 16 height 17
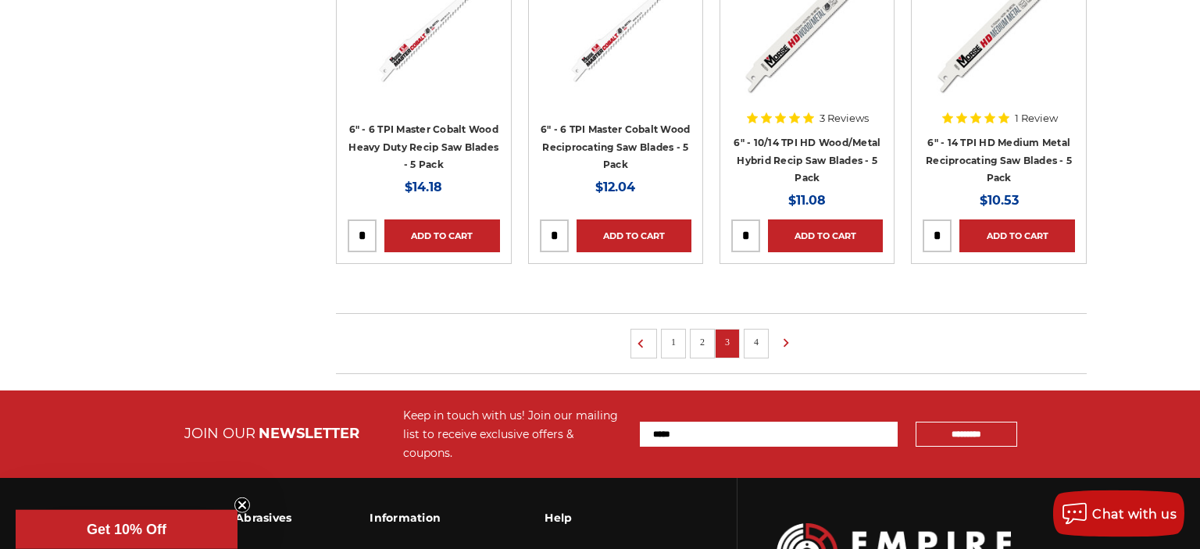
scroll to position [1100, 0]
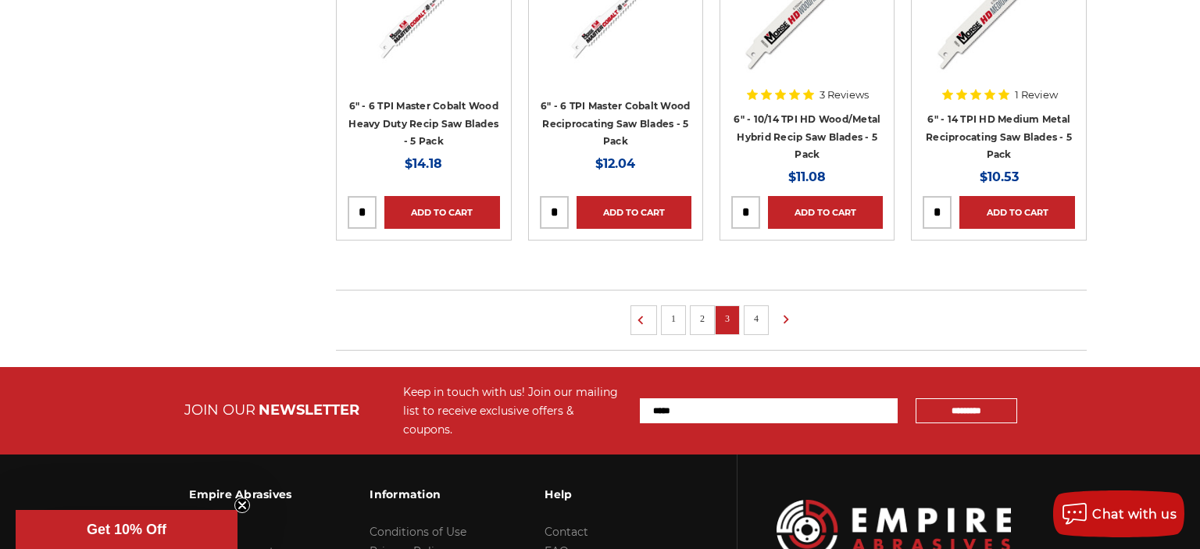
click at [748, 317] on link "4" at bounding box center [756, 318] width 16 height 17
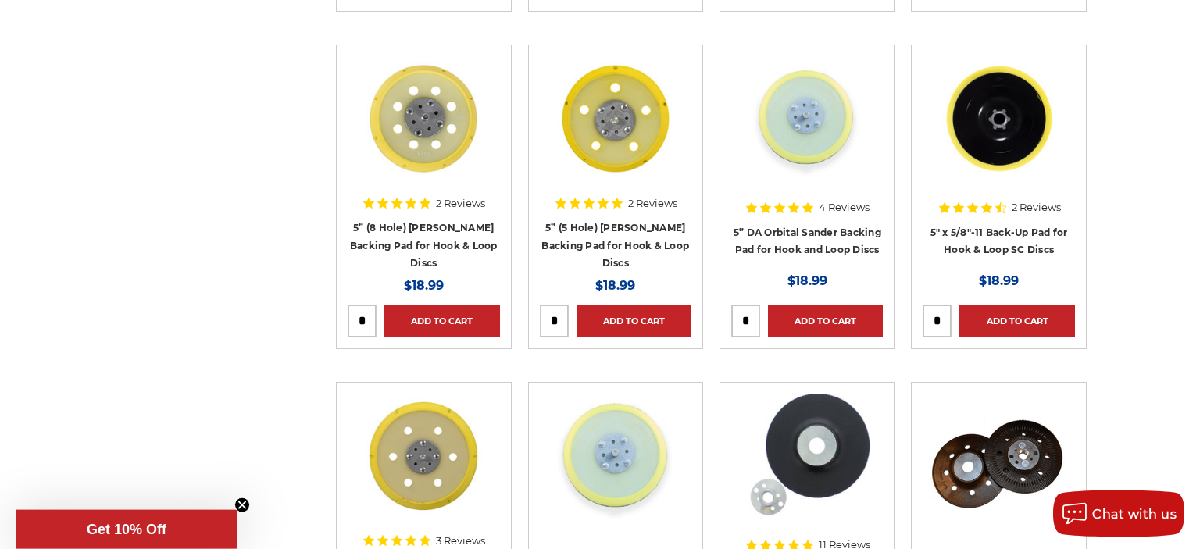
scroll to position [444, 0]
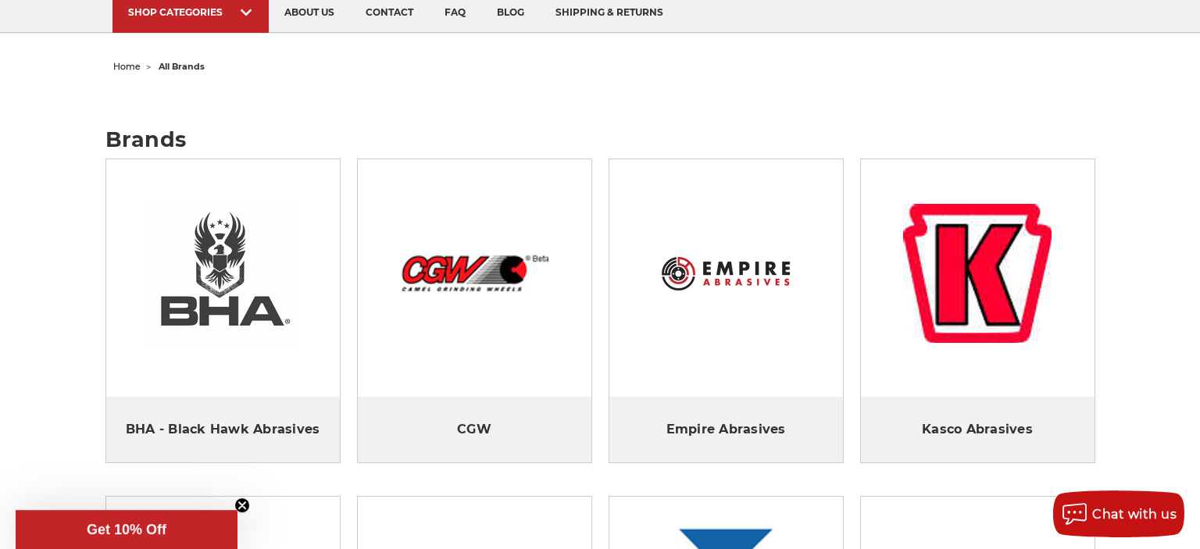
scroll to position [275, 0]
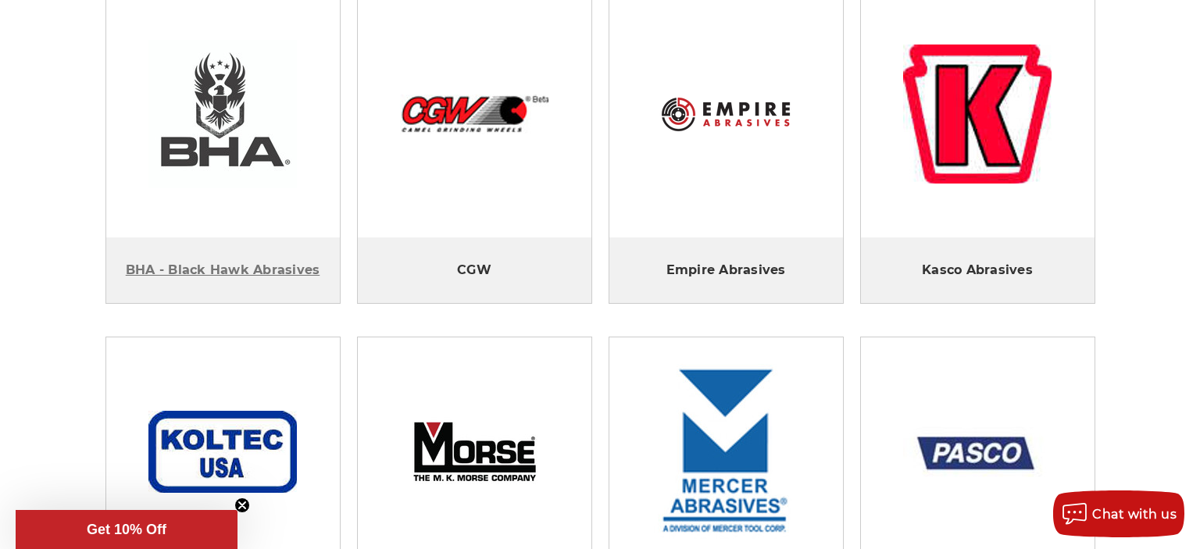
click at [219, 275] on link "BHA - Black Hawk Abrasives" at bounding box center [223, 270] width 194 height 16
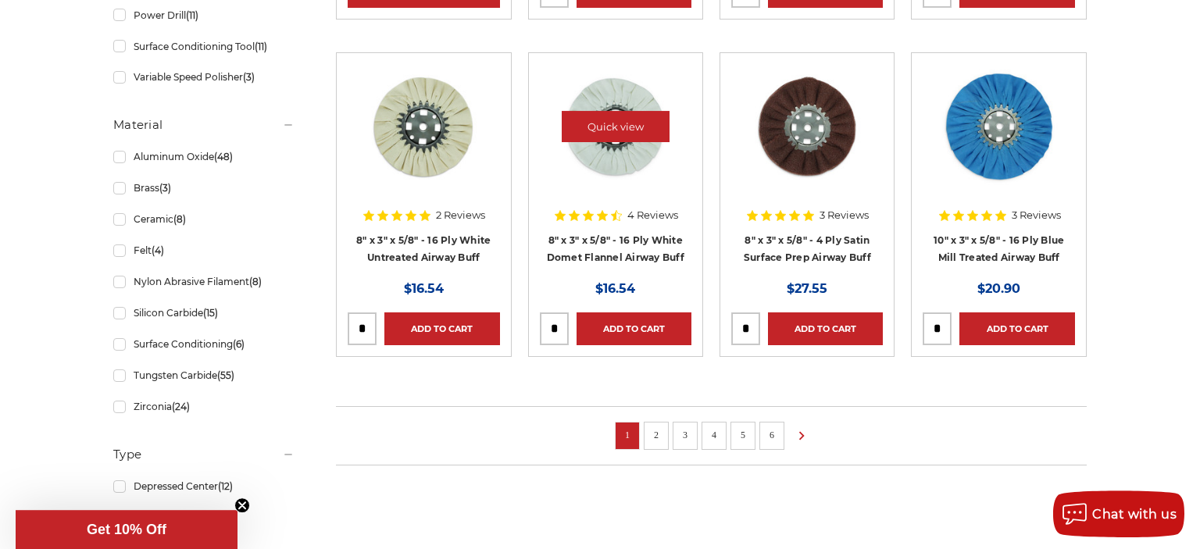
scroll to position [1100, 0]
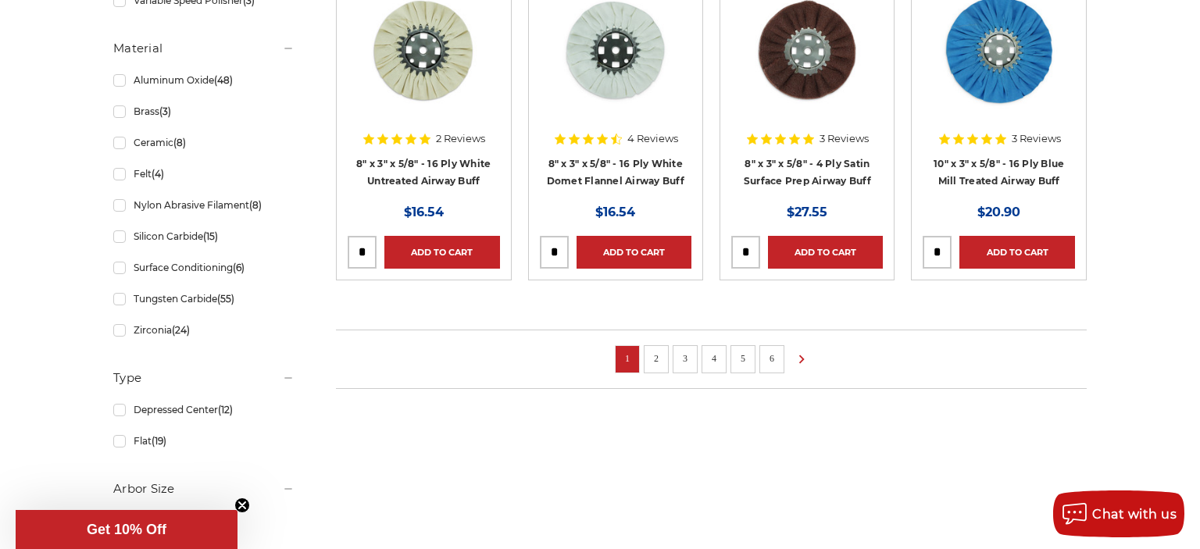
click at [716, 361] on link "4" at bounding box center [714, 358] width 16 height 17
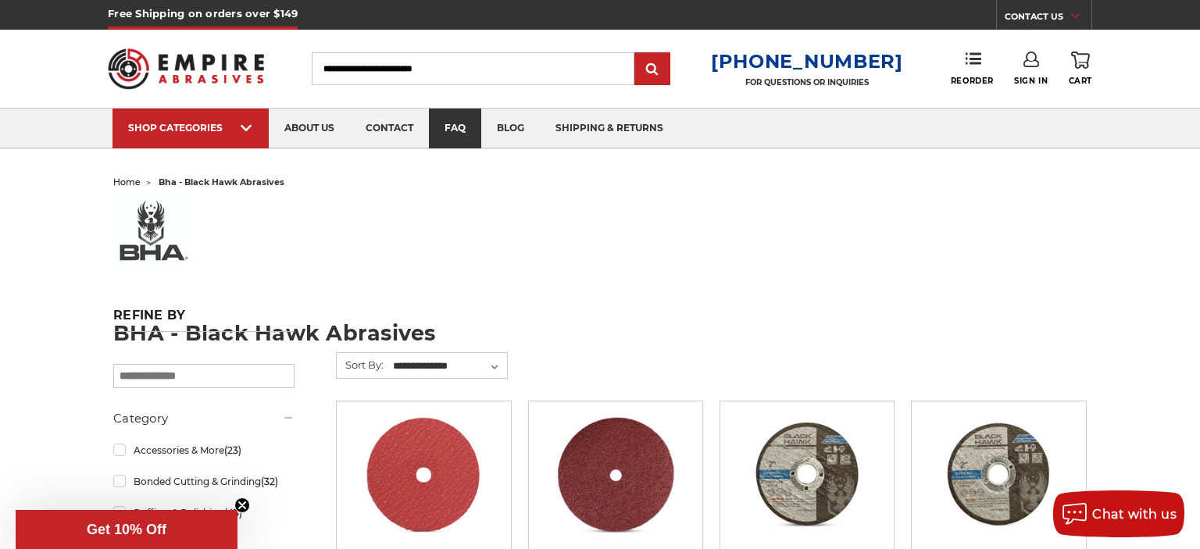
click at [456, 134] on link "faq" at bounding box center [455, 129] width 52 height 40
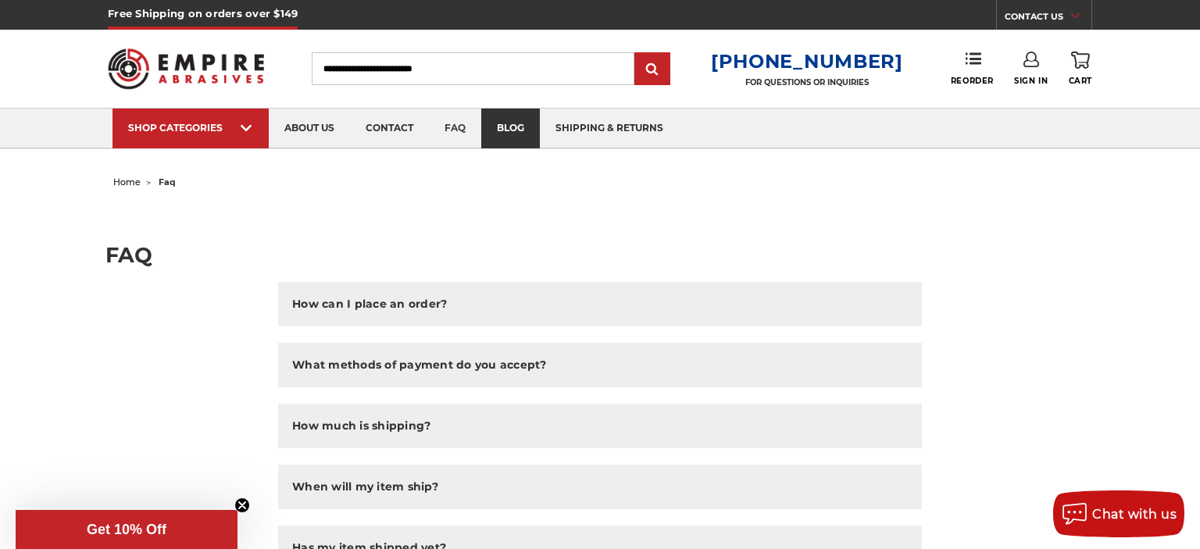
click at [505, 133] on link "blog" at bounding box center [510, 129] width 59 height 40
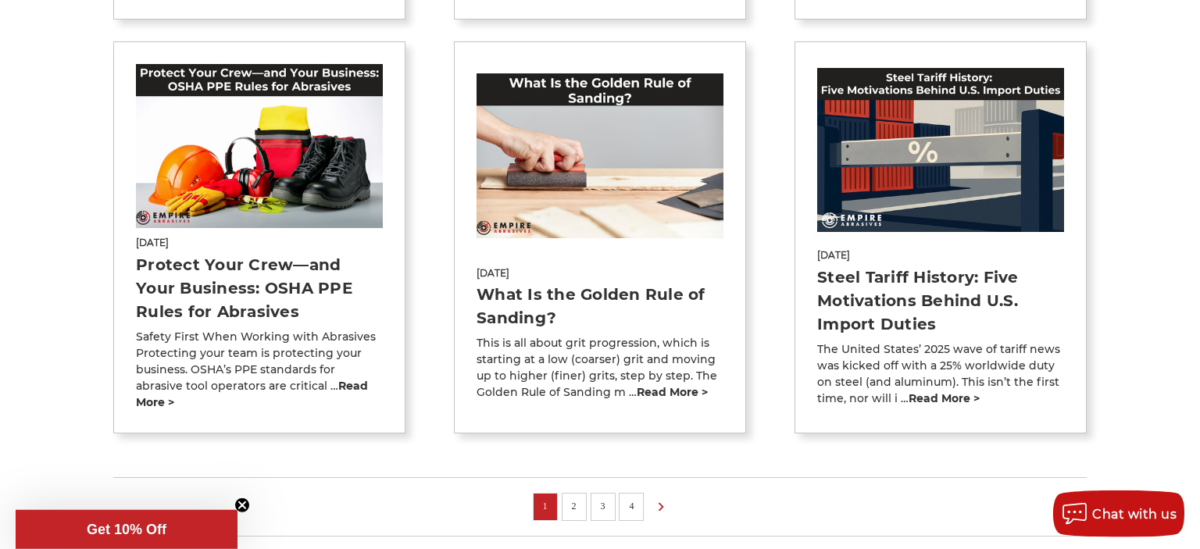
scroll to position [1237, 0]
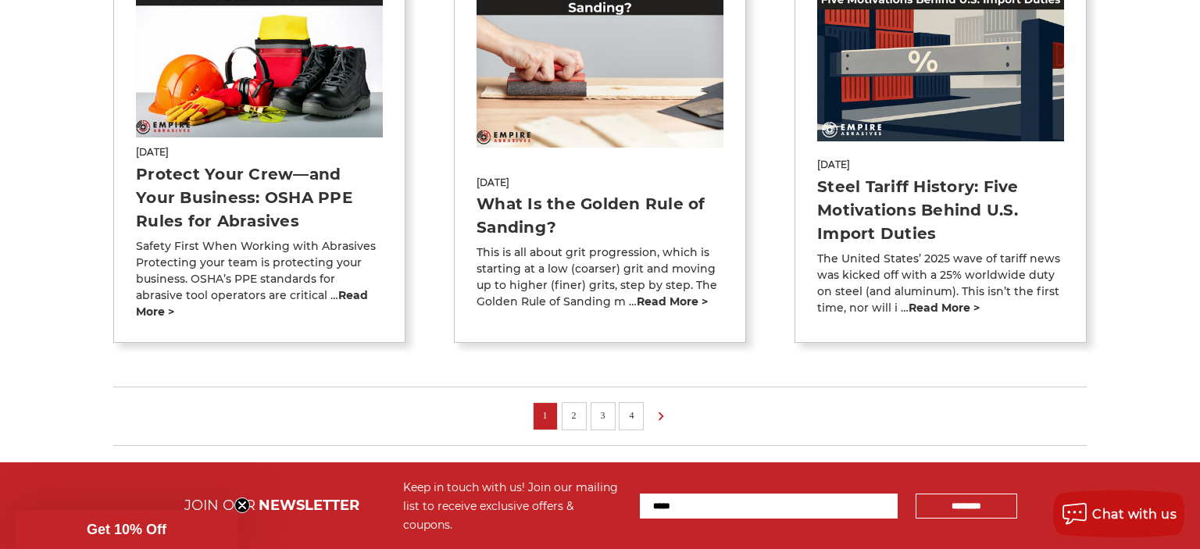
click at [580, 407] on link "2" at bounding box center [574, 415] width 16 height 17
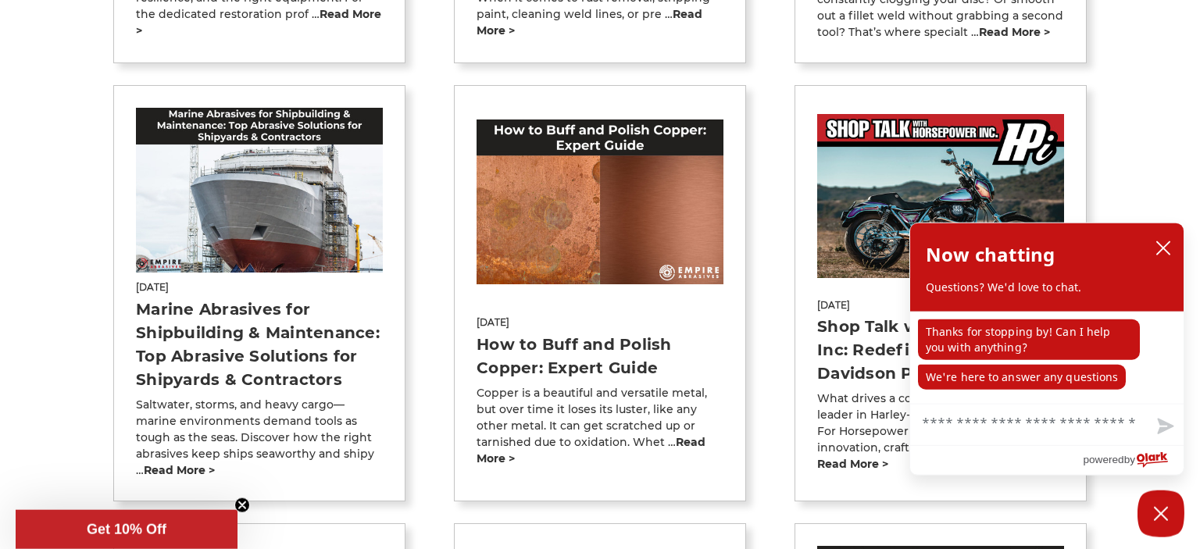
scroll to position [674, 0]
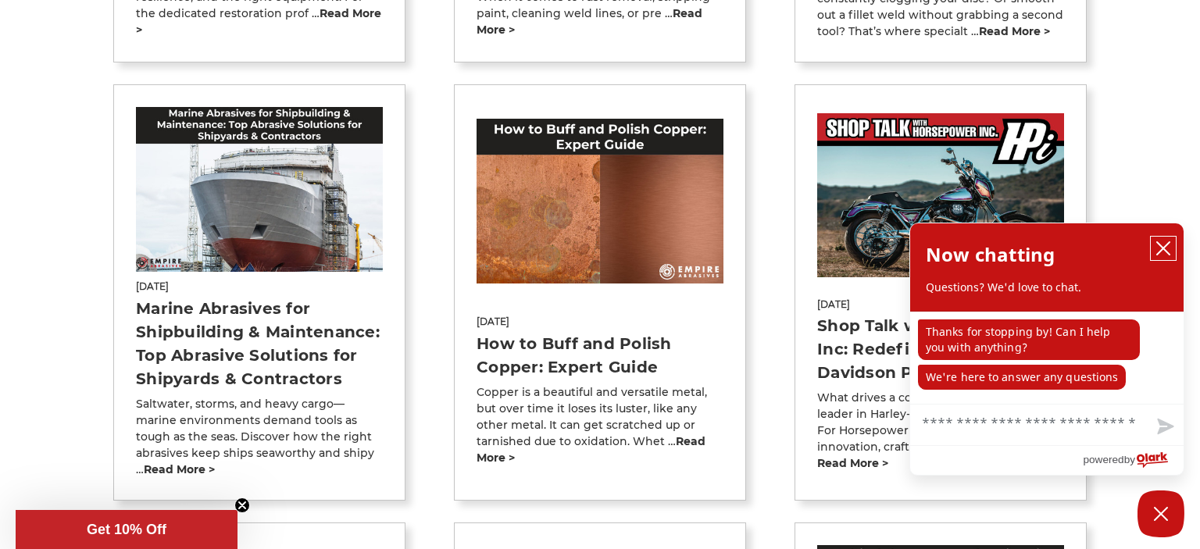
click at [1158, 251] on icon "close chatbox" at bounding box center [1163, 249] width 16 height 16
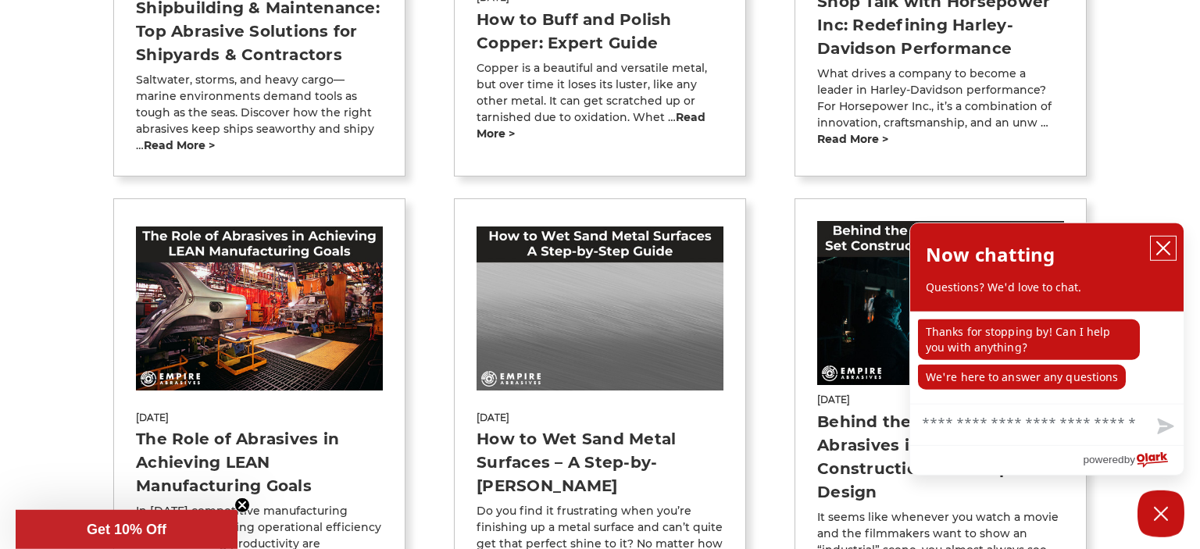
scroll to position [1086, 0]
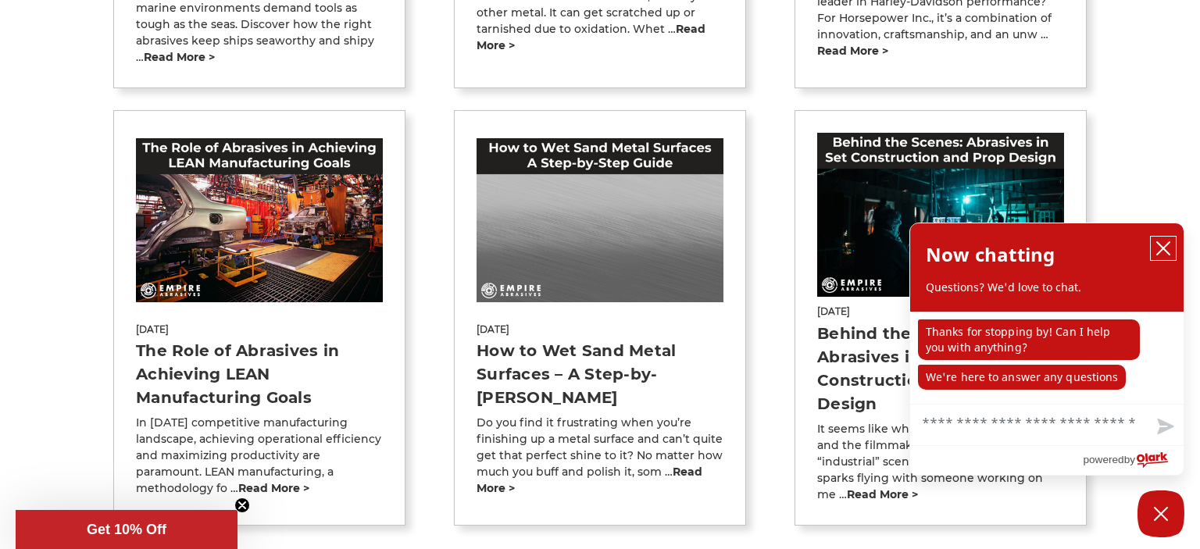
click at [1166, 247] on icon "close chatbox" at bounding box center [1163, 248] width 12 height 12
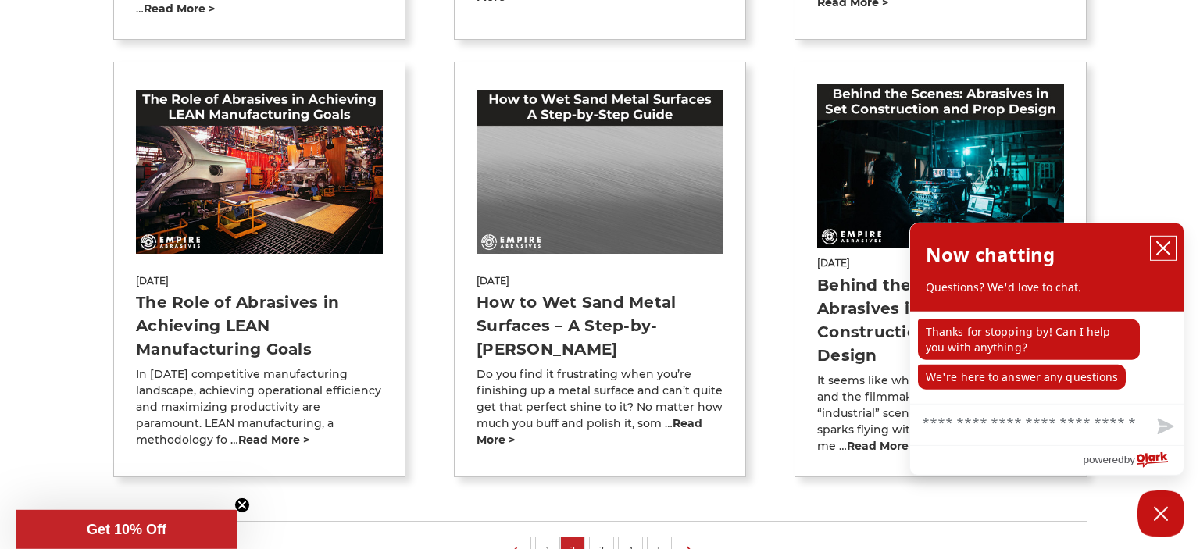
scroll to position [1224, 0]
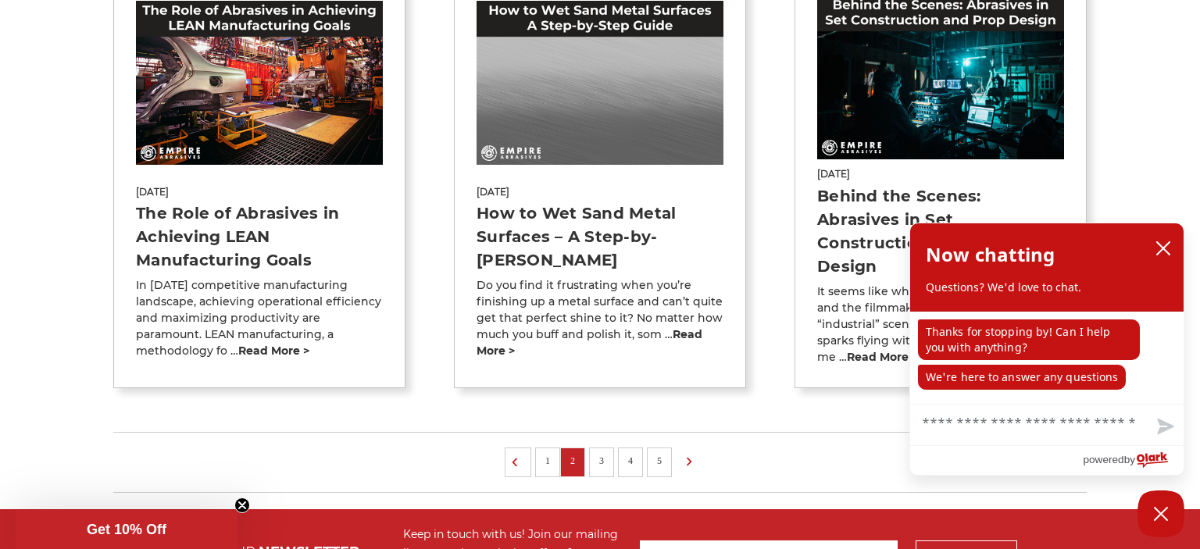
click at [601, 452] on link "3" at bounding box center [602, 460] width 16 height 17
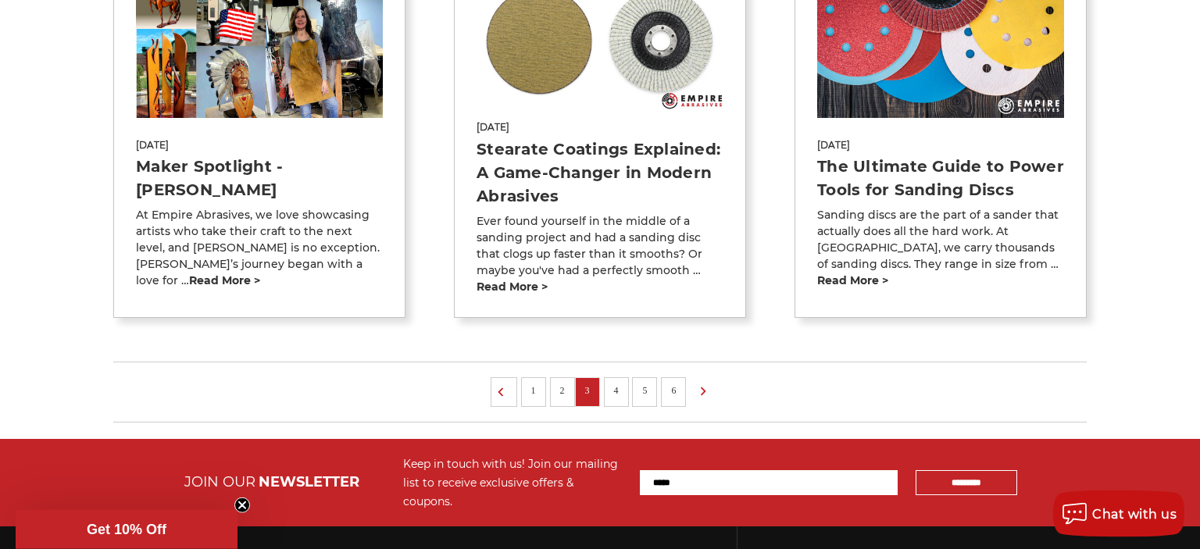
scroll to position [1237, 0]
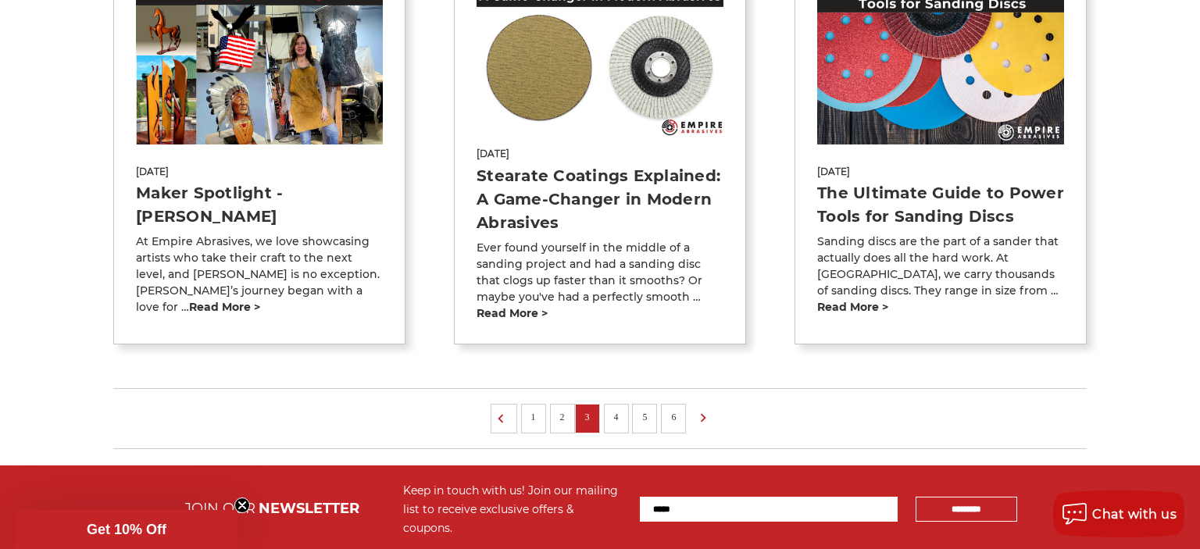
click at [619, 408] on link "4" at bounding box center [616, 416] width 16 height 17
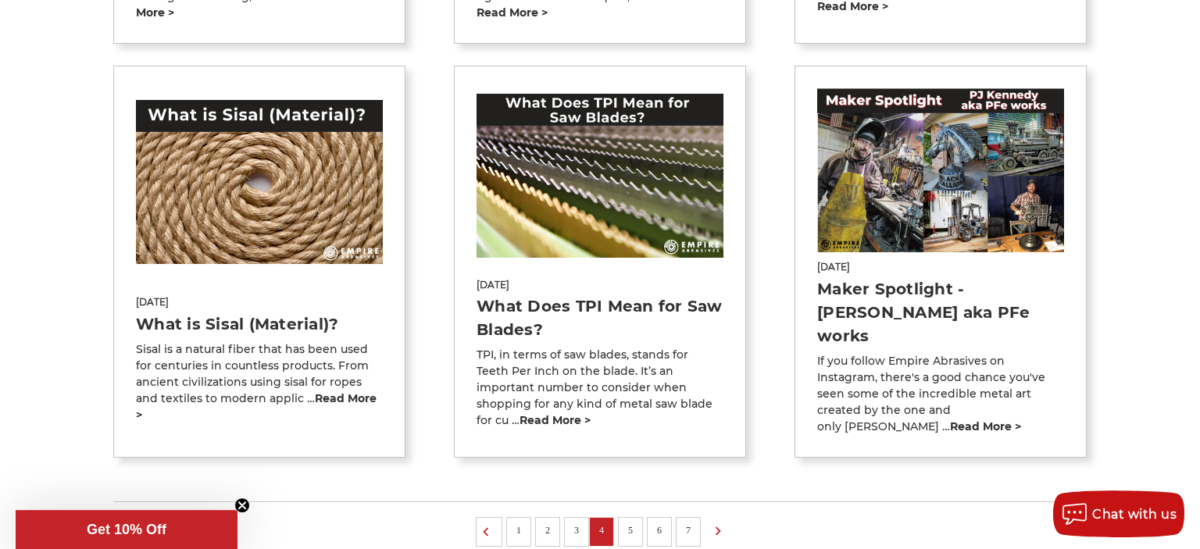
scroll to position [1237, 0]
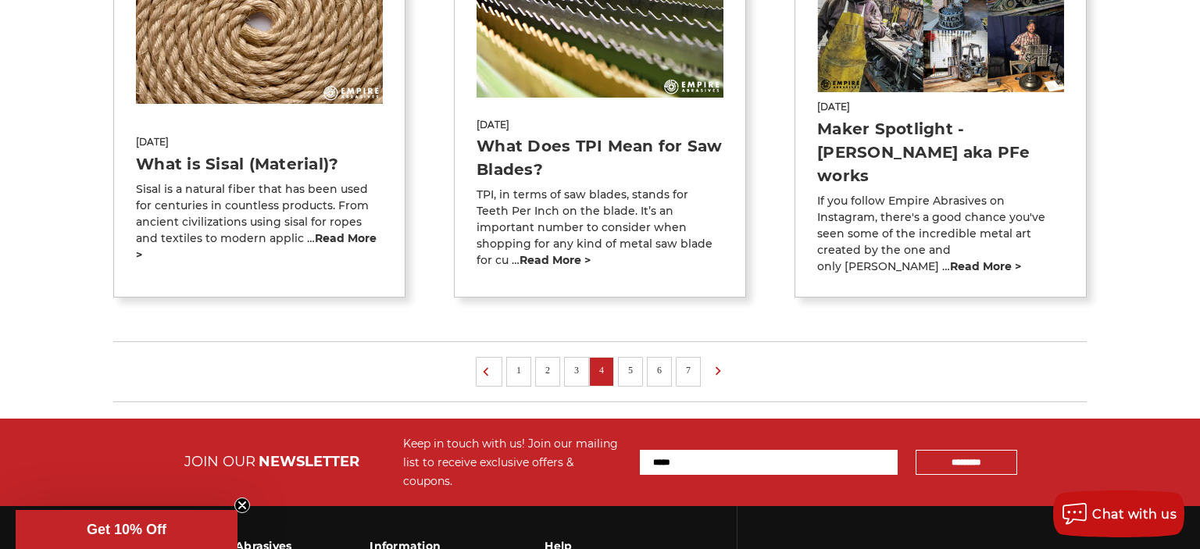
click at [632, 362] on link "5" at bounding box center [630, 370] width 16 height 17
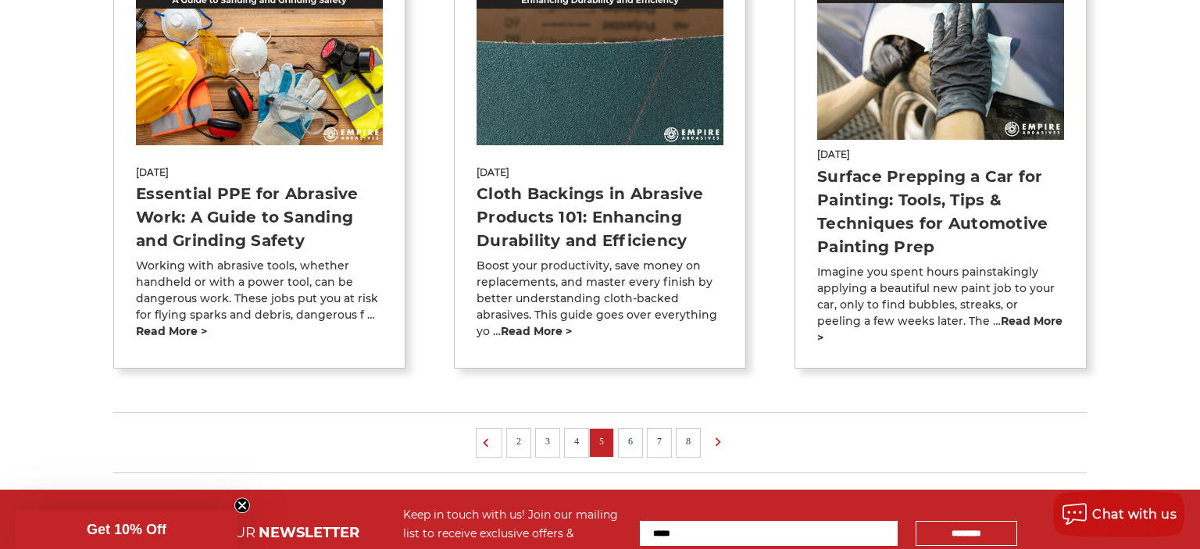
scroll to position [1237, 0]
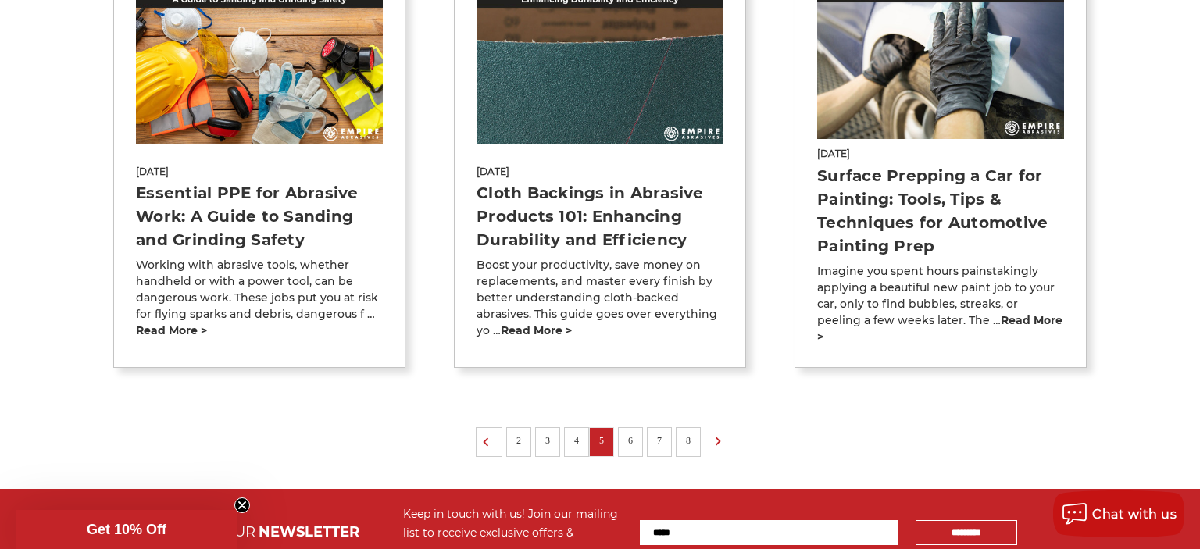
click at [663, 432] on link "7" at bounding box center [659, 440] width 16 height 17
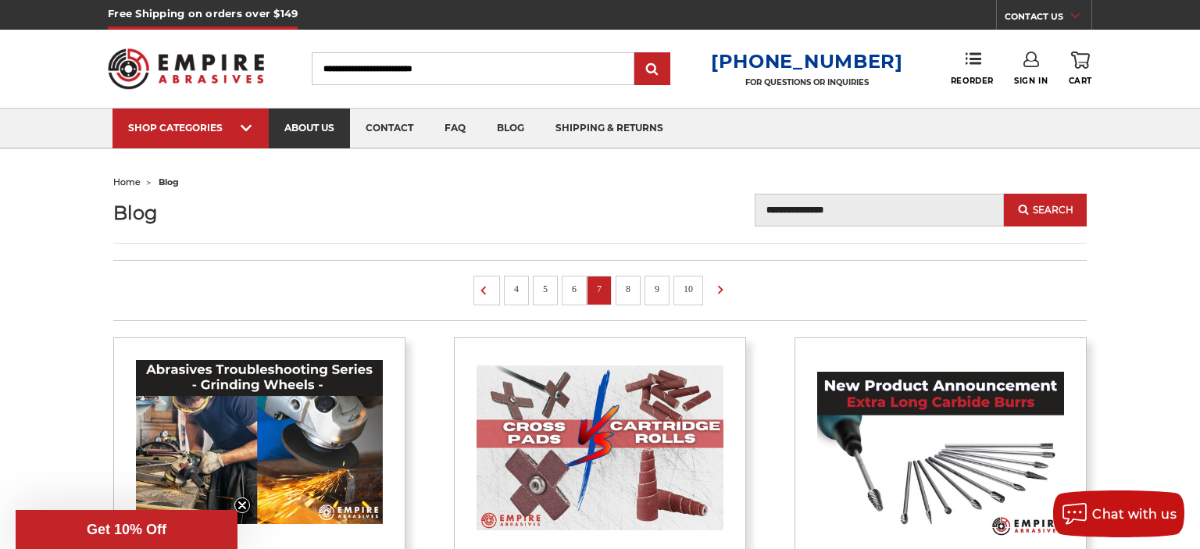
click at [323, 126] on link "about us" at bounding box center [309, 129] width 81 height 40
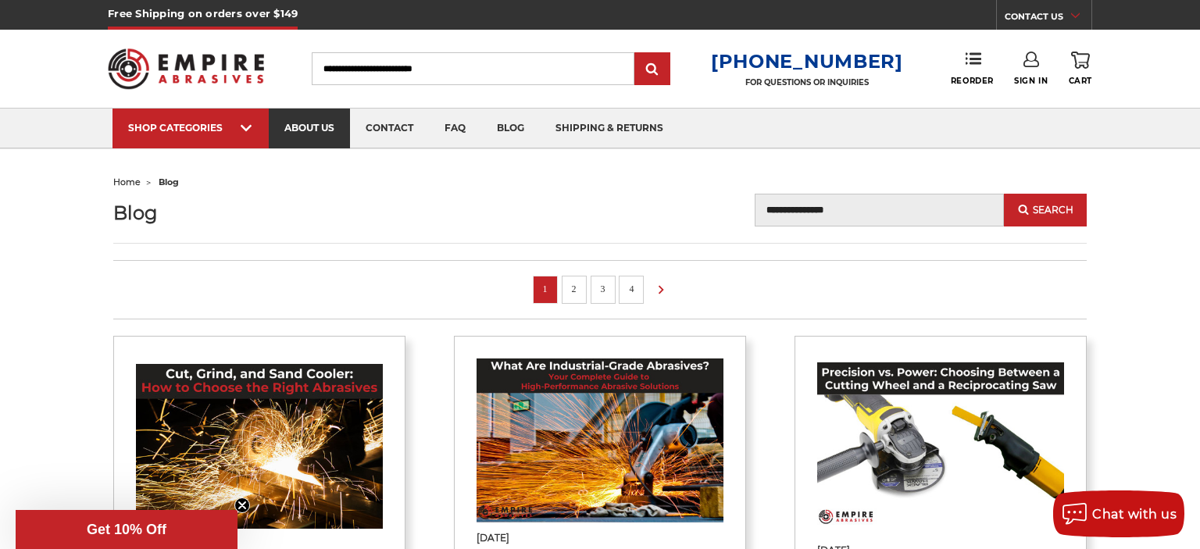
click at [335, 119] on link "about us" at bounding box center [309, 129] width 81 height 40
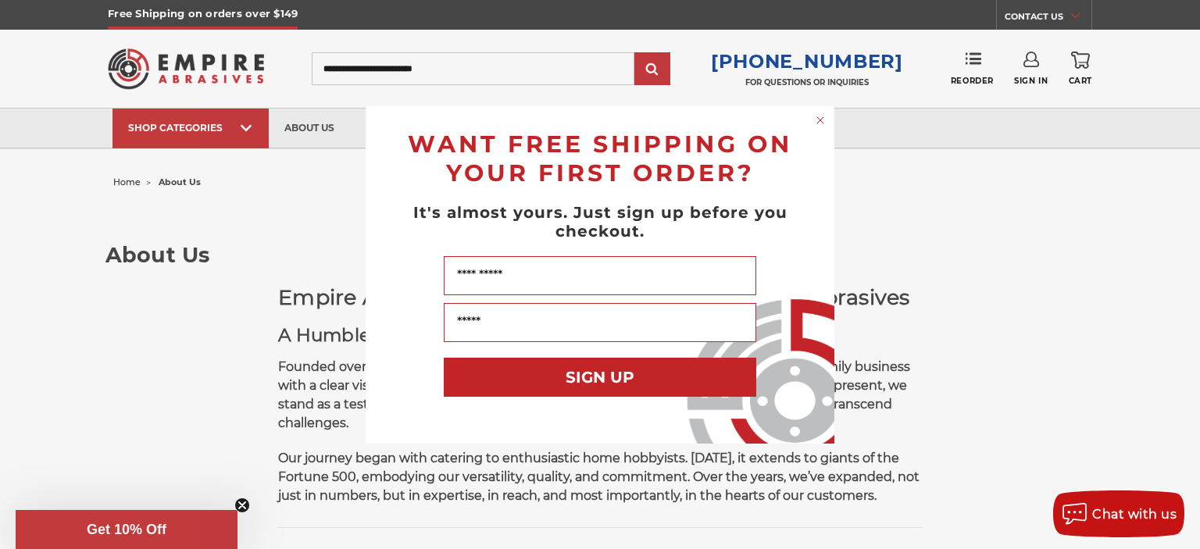
click at [825, 120] on circle "Close dialog" at bounding box center [820, 119] width 15 height 15
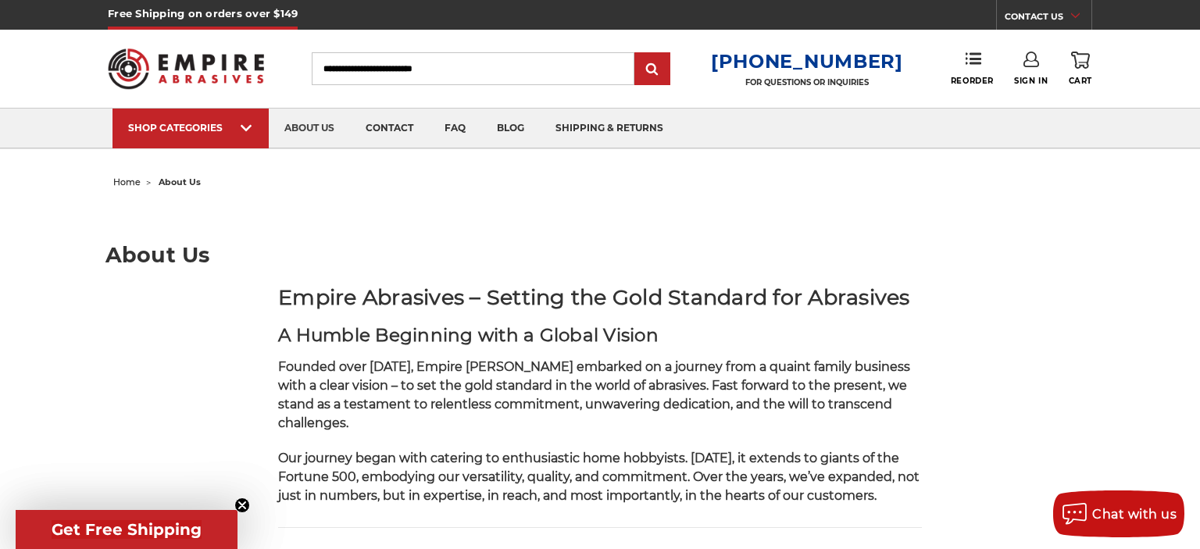
click at [204, 73] on img at bounding box center [186, 68] width 156 height 61
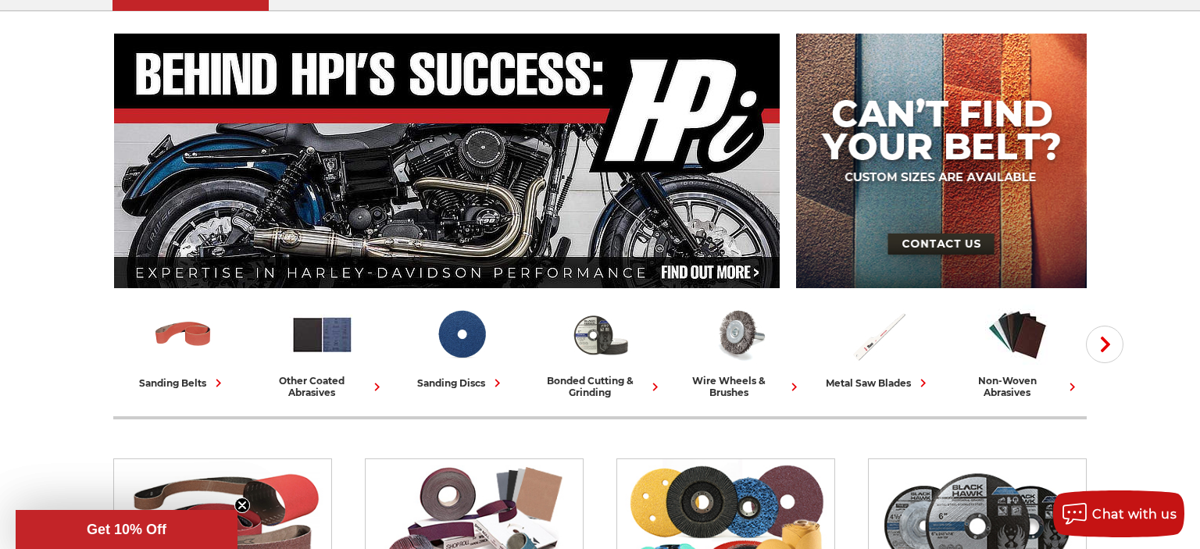
scroll to position [275, 0]
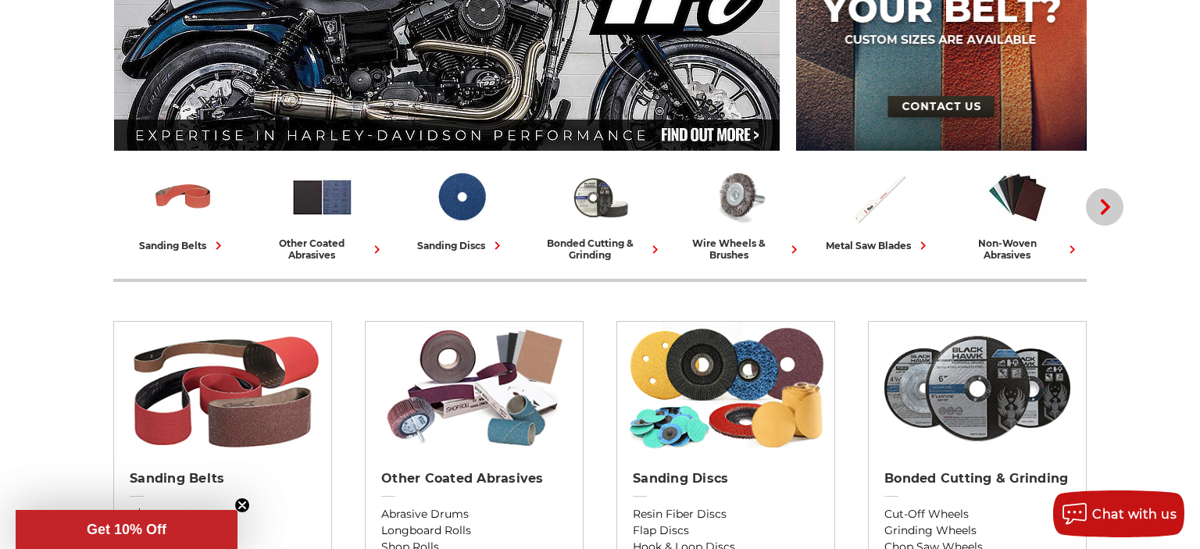
click at [1107, 214] on icon "button" at bounding box center [1105, 207] width 16 height 16
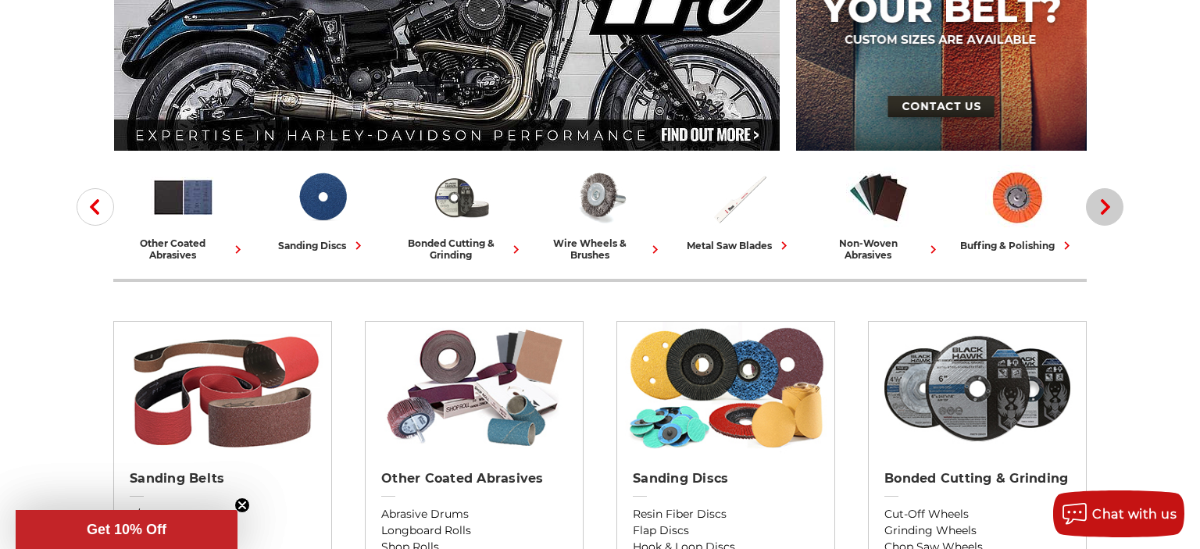
click at [1107, 214] on icon "button" at bounding box center [1105, 207] width 16 height 16
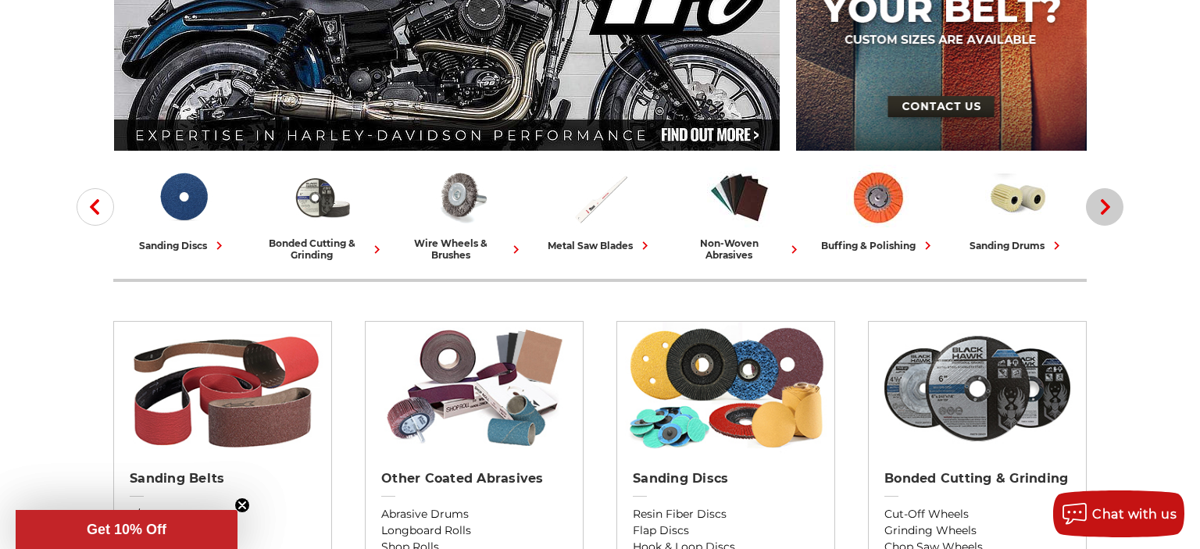
click at [1107, 214] on icon "button" at bounding box center [1105, 207] width 16 height 16
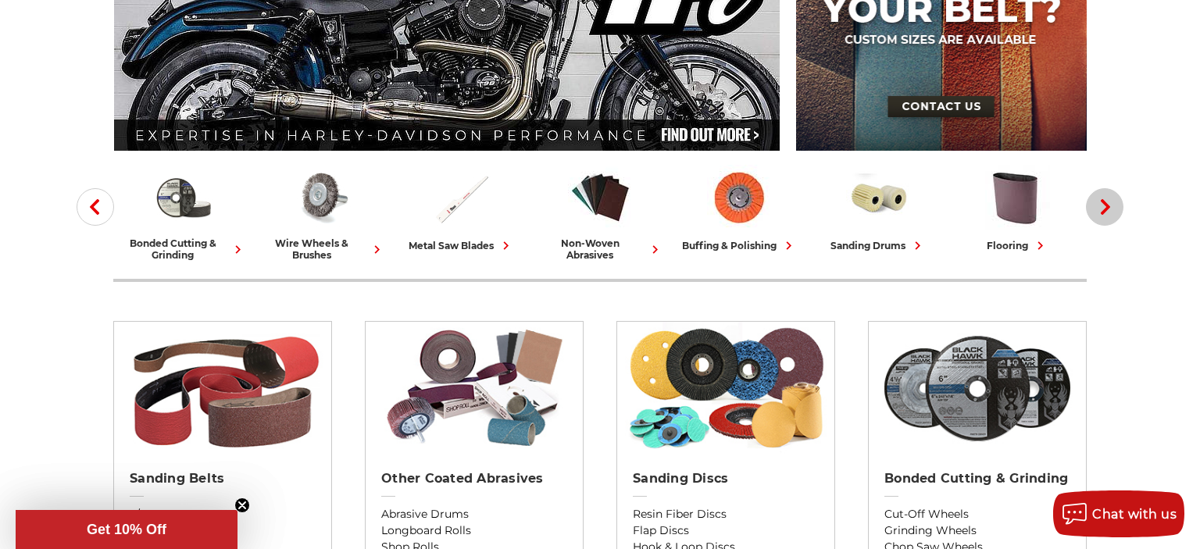
click at [1107, 214] on icon "button" at bounding box center [1105, 207] width 16 height 16
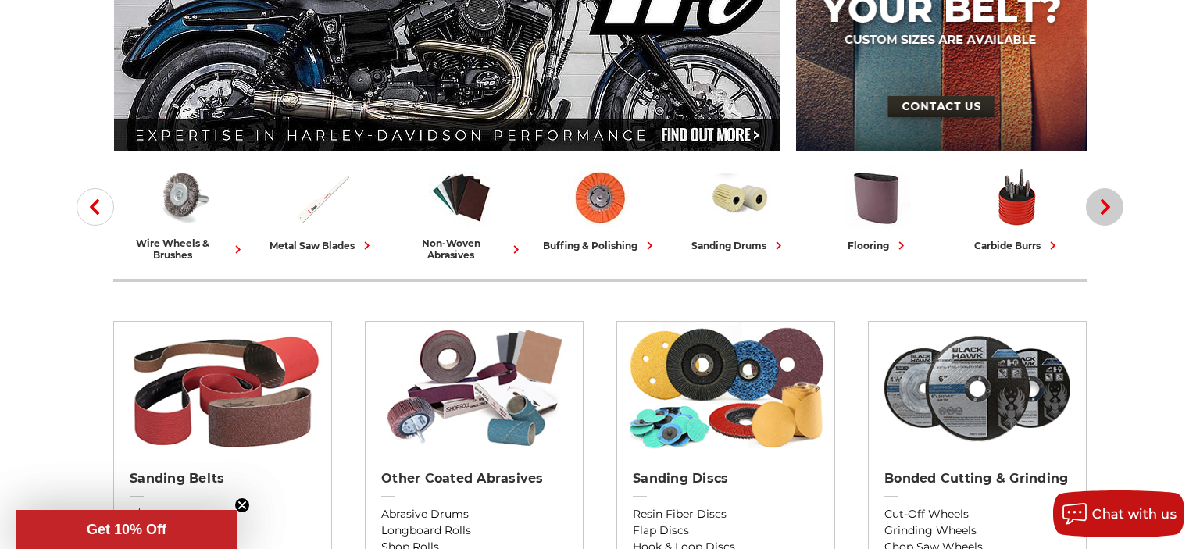
click at [1107, 214] on icon "button" at bounding box center [1105, 207] width 16 height 16
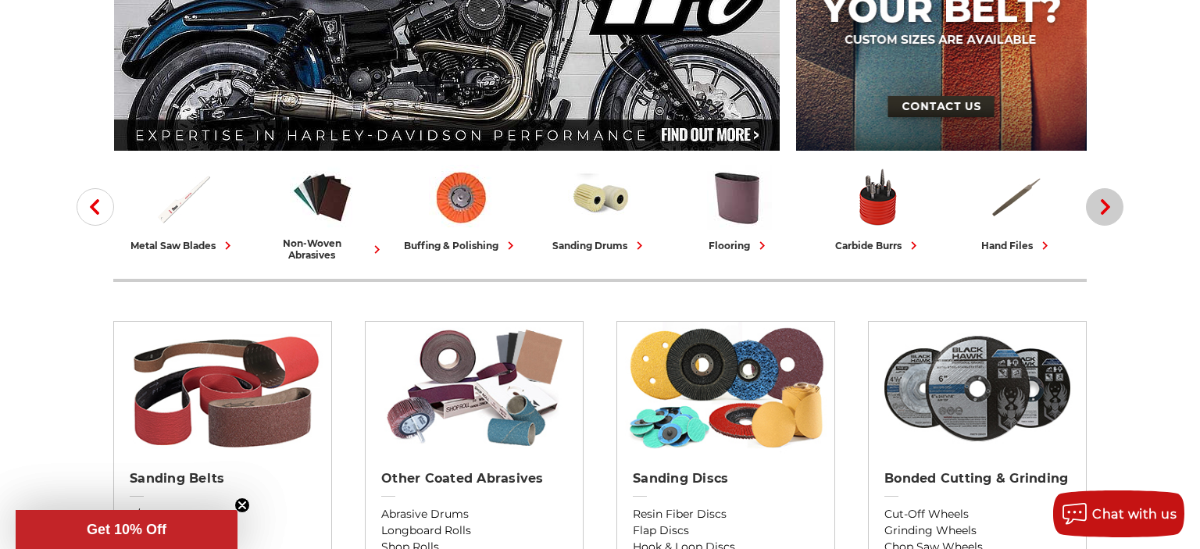
click at [1106, 212] on use "button" at bounding box center [1104, 207] width 9 height 16
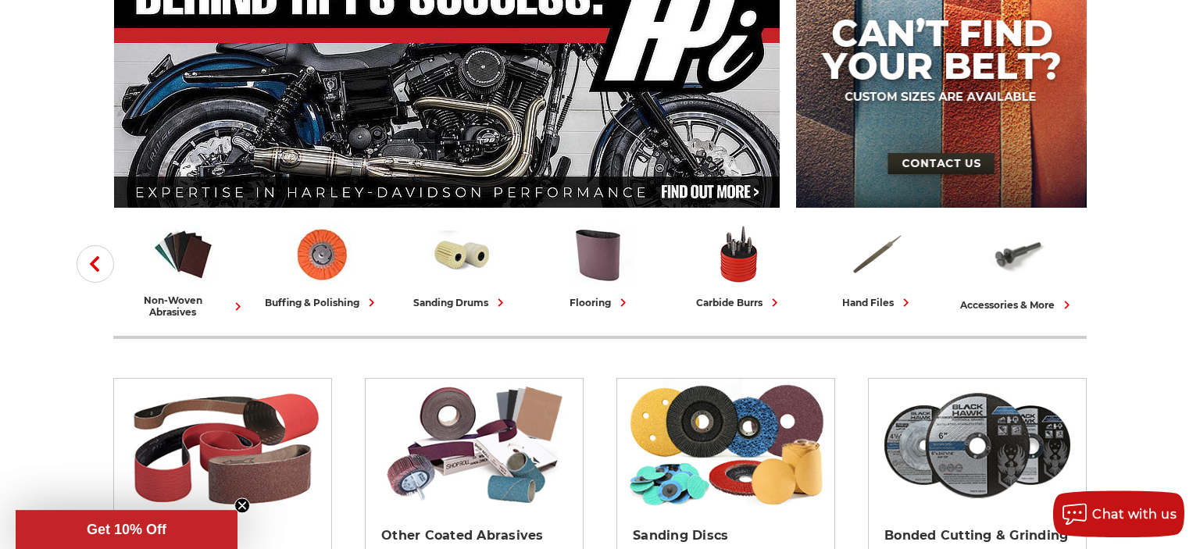
scroll to position [137, 0]
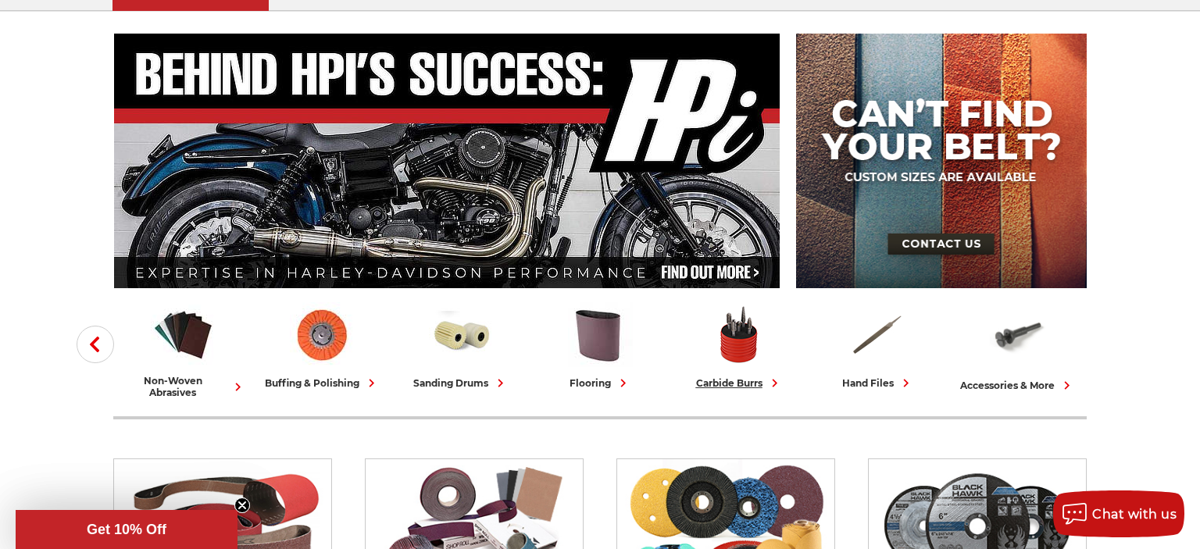
click at [733, 383] on div "carbide burrs" at bounding box center [739, 383] width 87 height 16
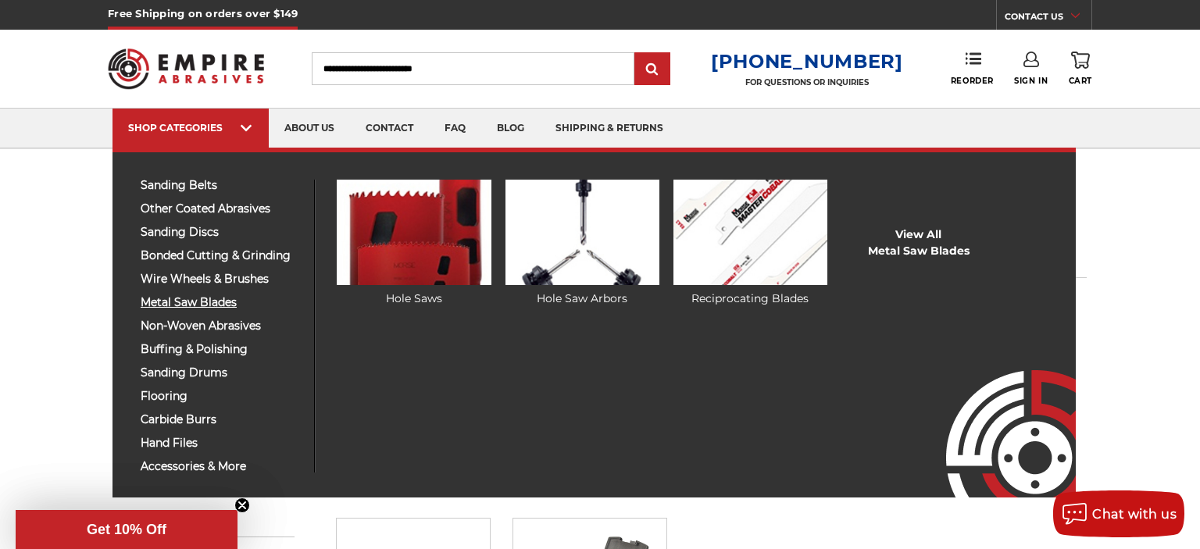
click at [214, 302] on span "metal saw blades" at bounding box center [222, 303] width 162 height 12
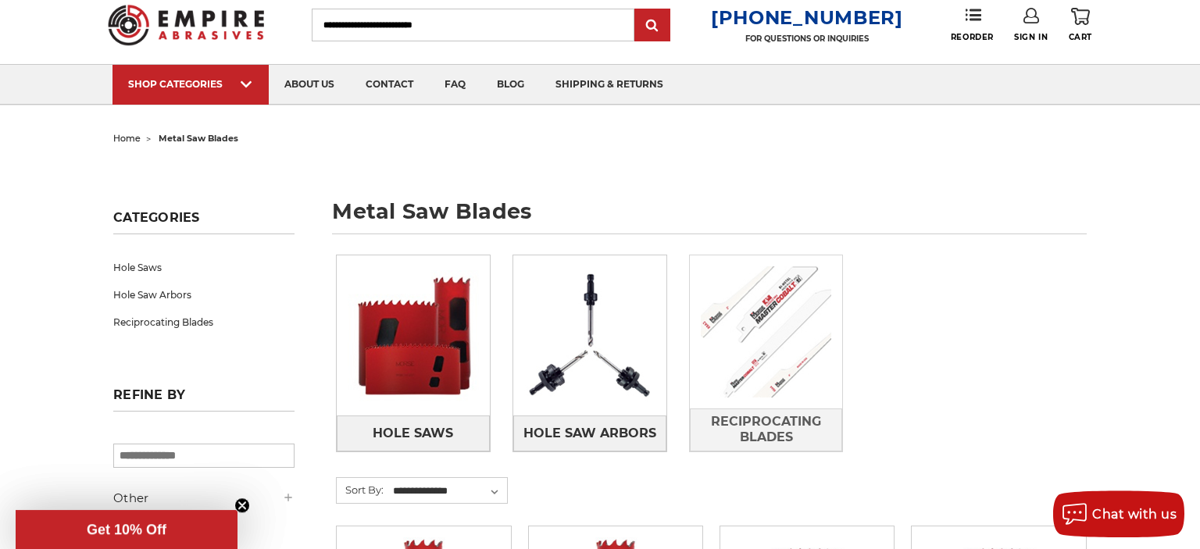
scroll to position [137, 0]
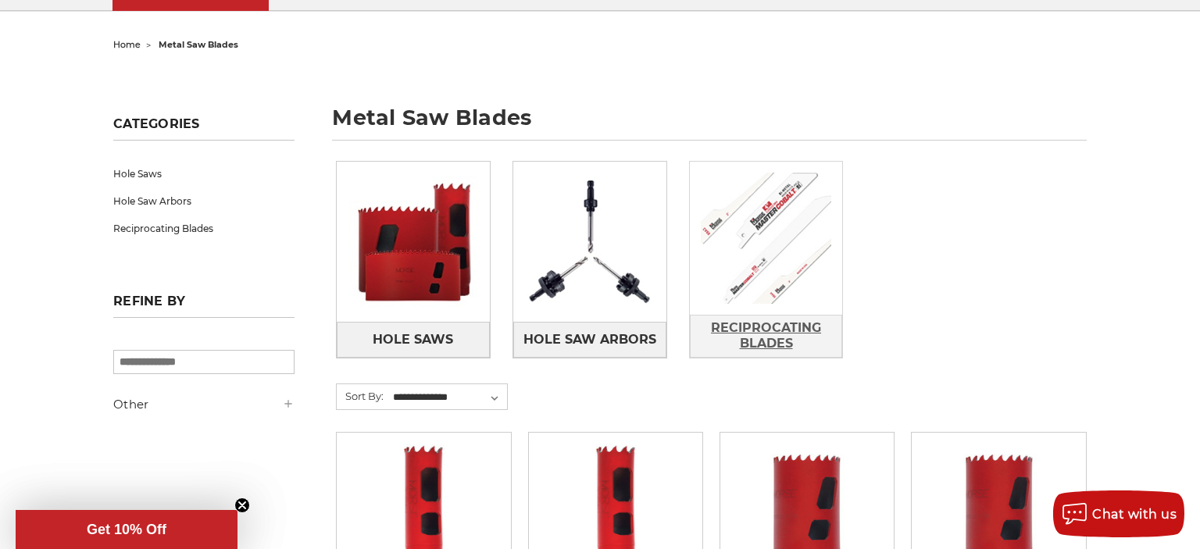
click at [772, 338] on span "Reciprocating Blades" at bounding box center [766, 336] width 152 height 42
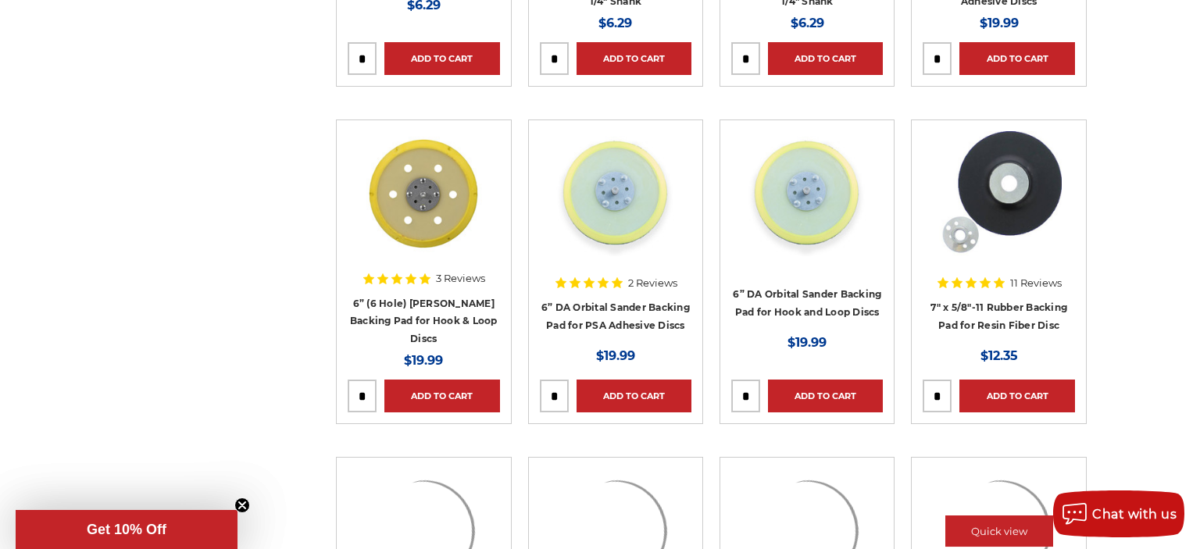
scroll to position [3849, 0]
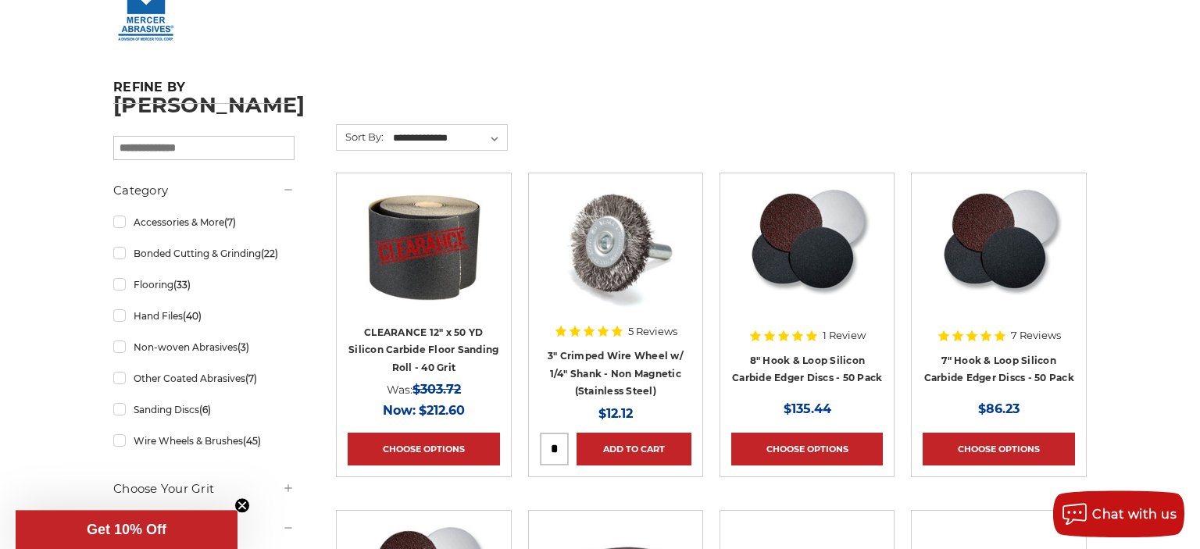
scroll to position [275, 0]
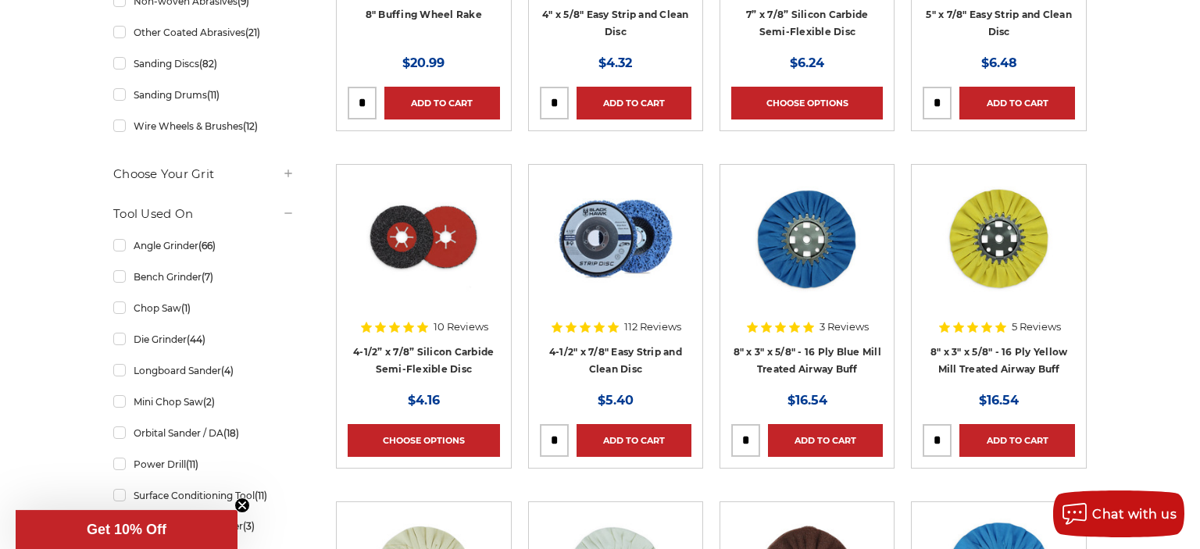
scroll to position [687, 0]
